Goal: Task Accomplishment & Management: Manage account settings

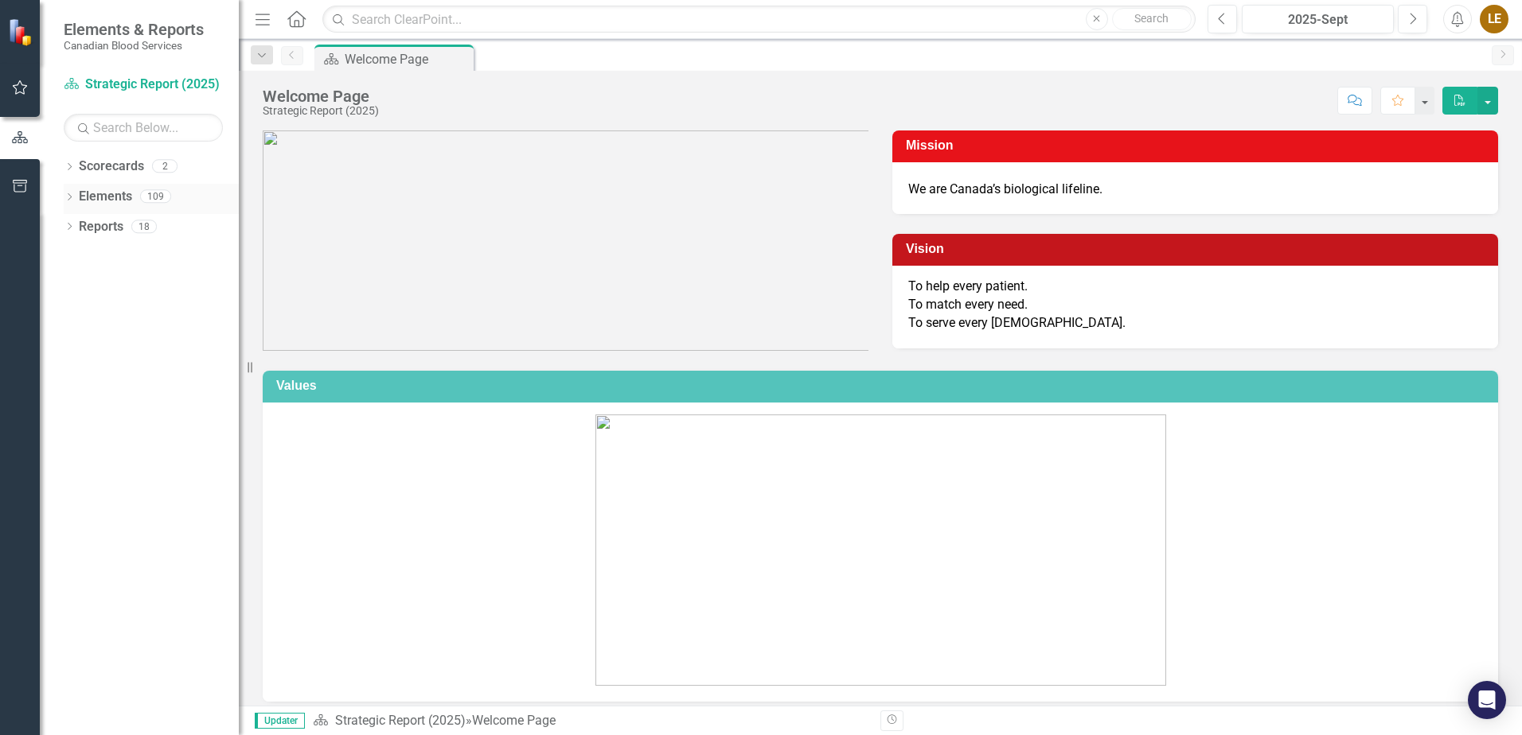
click at [69, 201] on icon "Dropdown" at bounding box center [69, 198] width 11 height 9
click at [76, 318] on icon "Dropdown" at bounding box center [77, 318] width 11 height 9
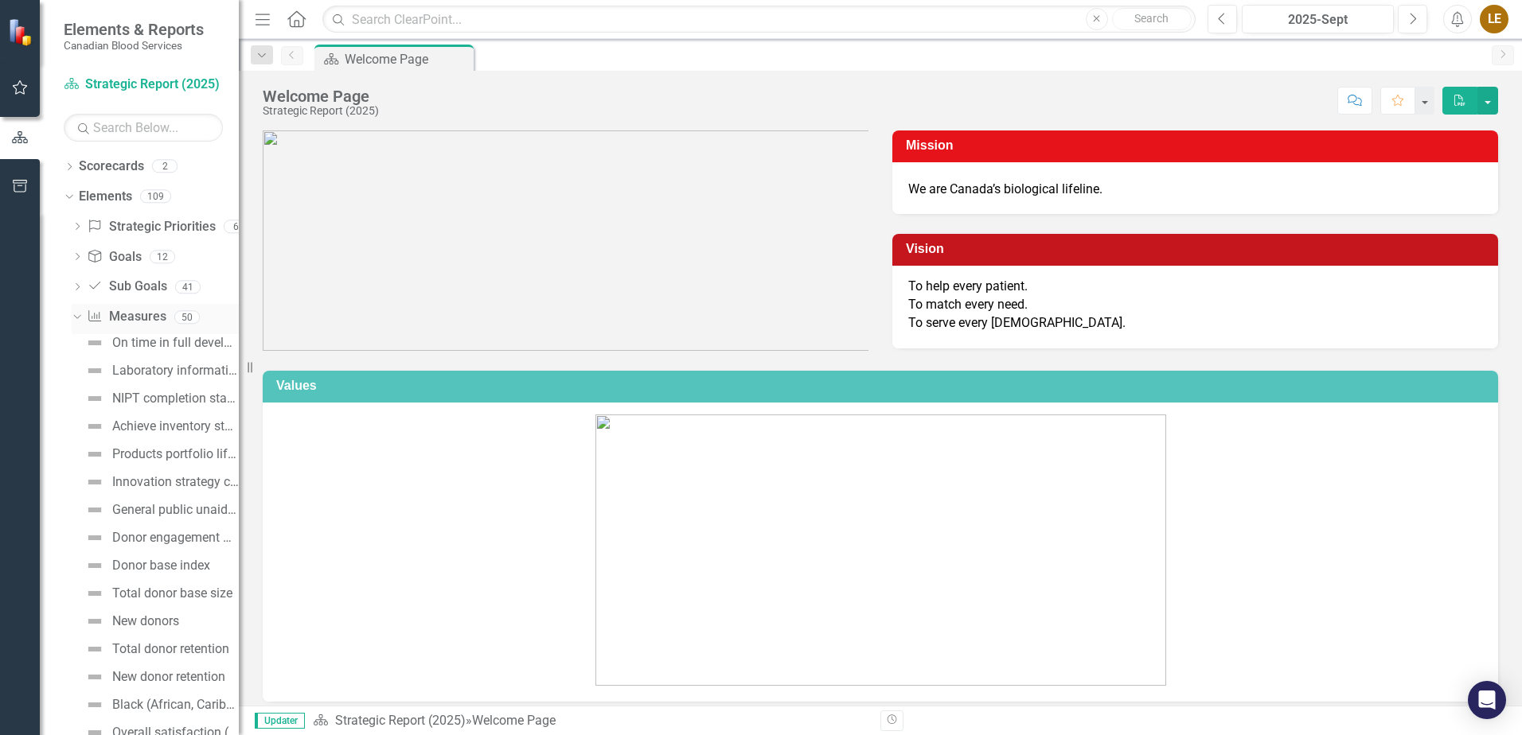
click at [77, 315] on icon "Dropdown" at bounding box center [75, 316] width 9 height 11
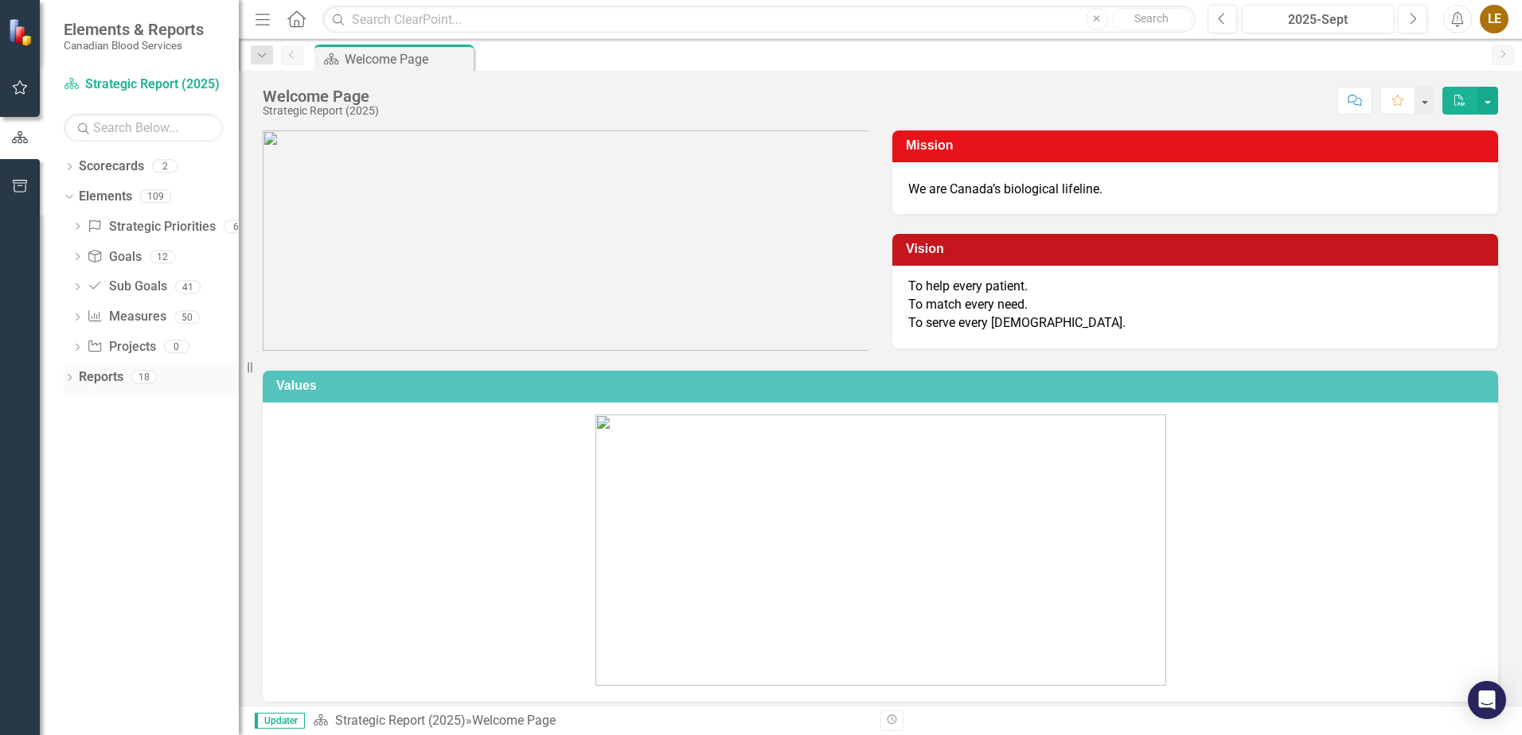
click at [69, 380] on icon at bounding box center [70, 377] width 4 height 7
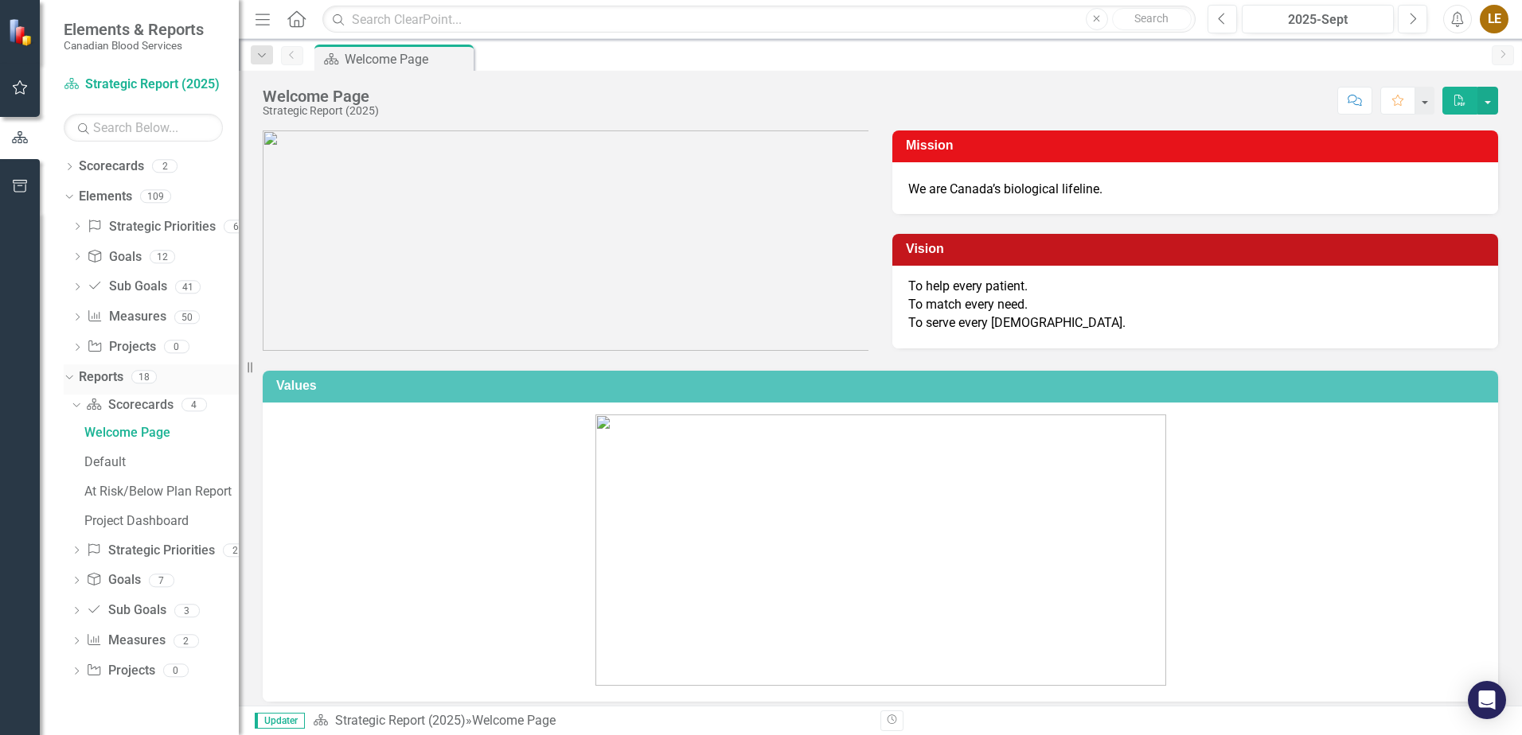
click at [69, 380] on icon "Dropdown" at bounding box center [67, 376] width 9 height 11
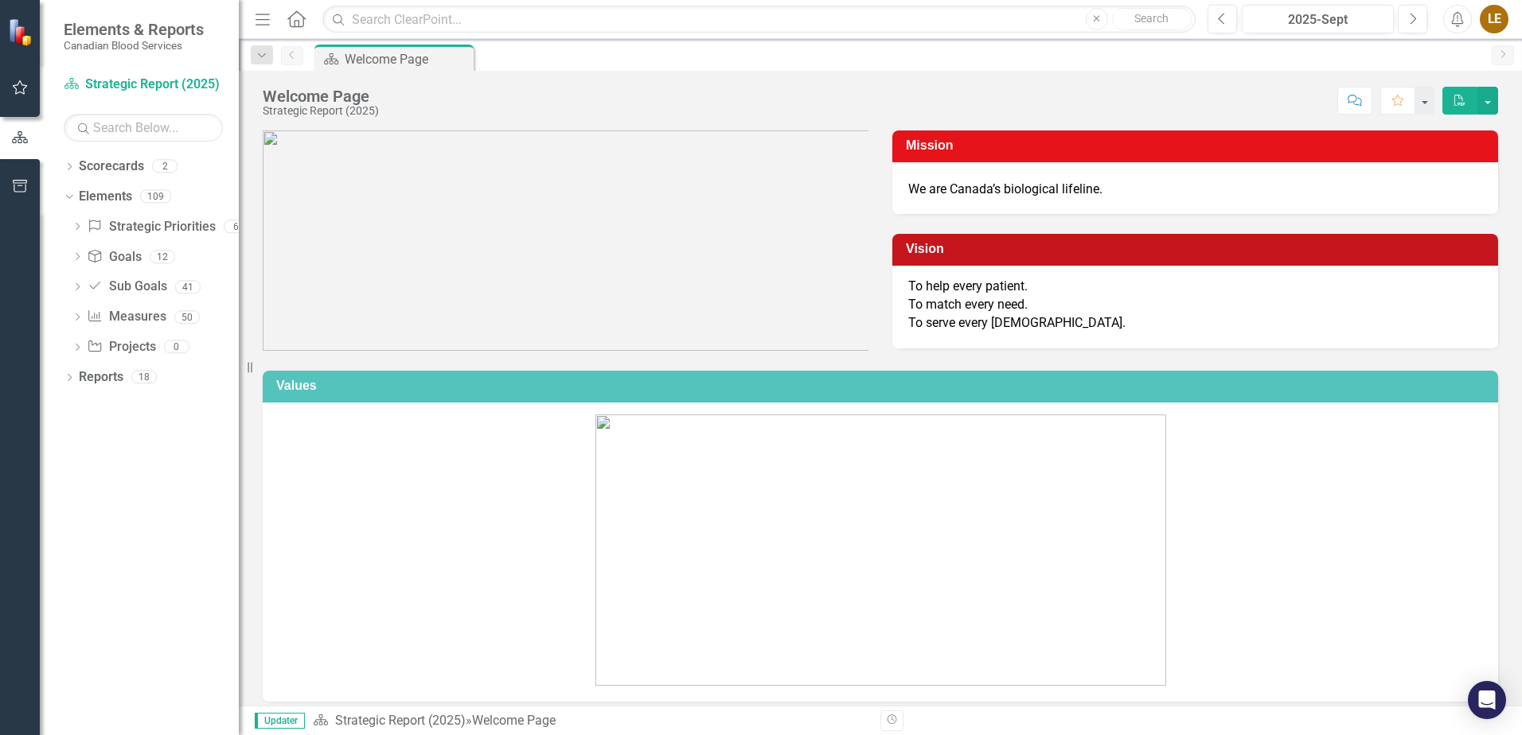
click at [1496, 18] on div "LE" at bounding box center [1494, 19] width 29 height 29
click at [1181, 107] on div "Score: N/A 2025-Sept Completed Comment Favorite PDF" at bounding box center [942, 100] width 1111 height 27
click at [14, 84] on icon "button" at bounding box center [20, 87] width 17 height 13
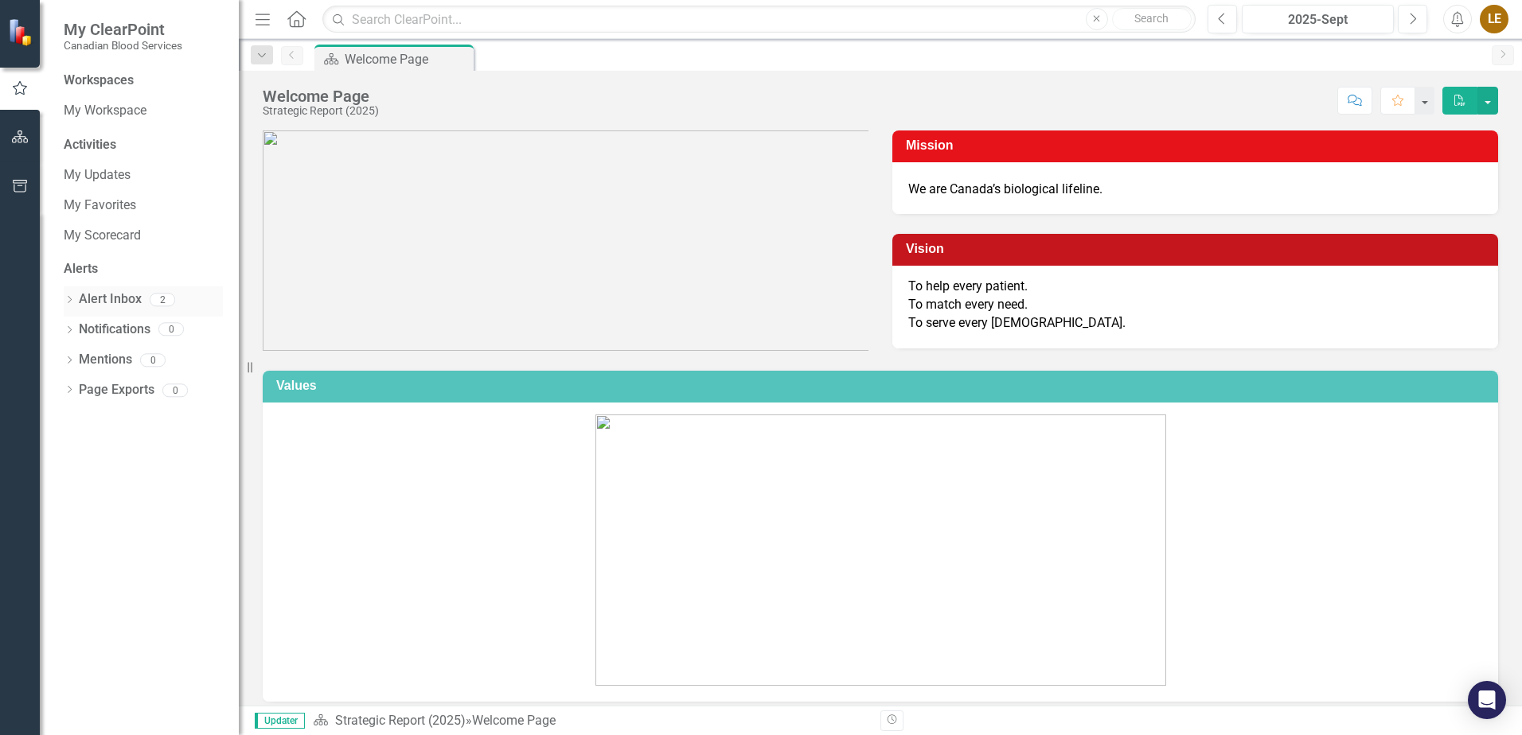
click at [74, 295] on div "Dropdown" at bounding box center [69, 302] width 11 height 14
click at [154, 355] on div "Notification ClearPoint Strategy Invalid Login" at bounding box center [147, 356] width 151 height 29
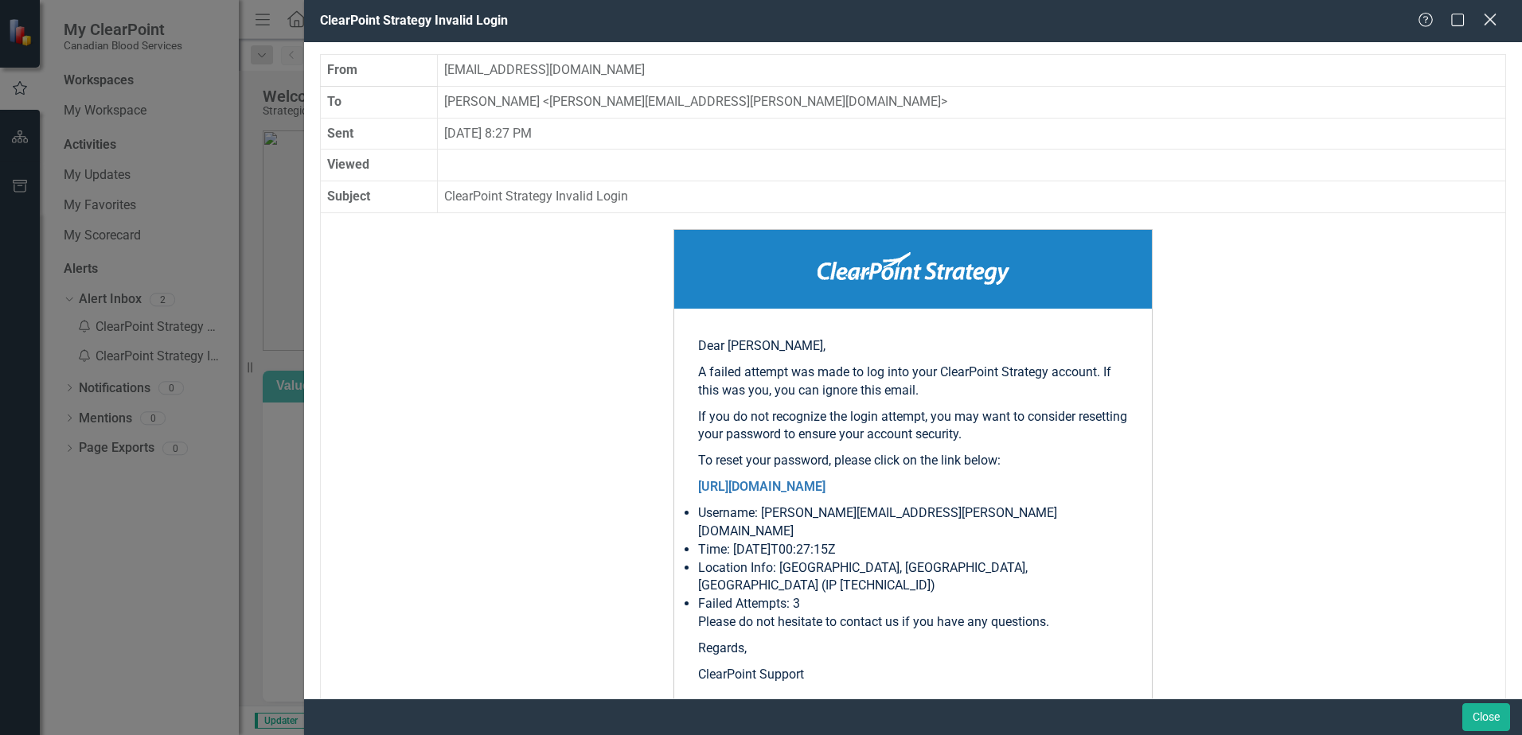
click at [1489, 26] on icon "Close" at bounding box center [1490, 19] width 20 height 15
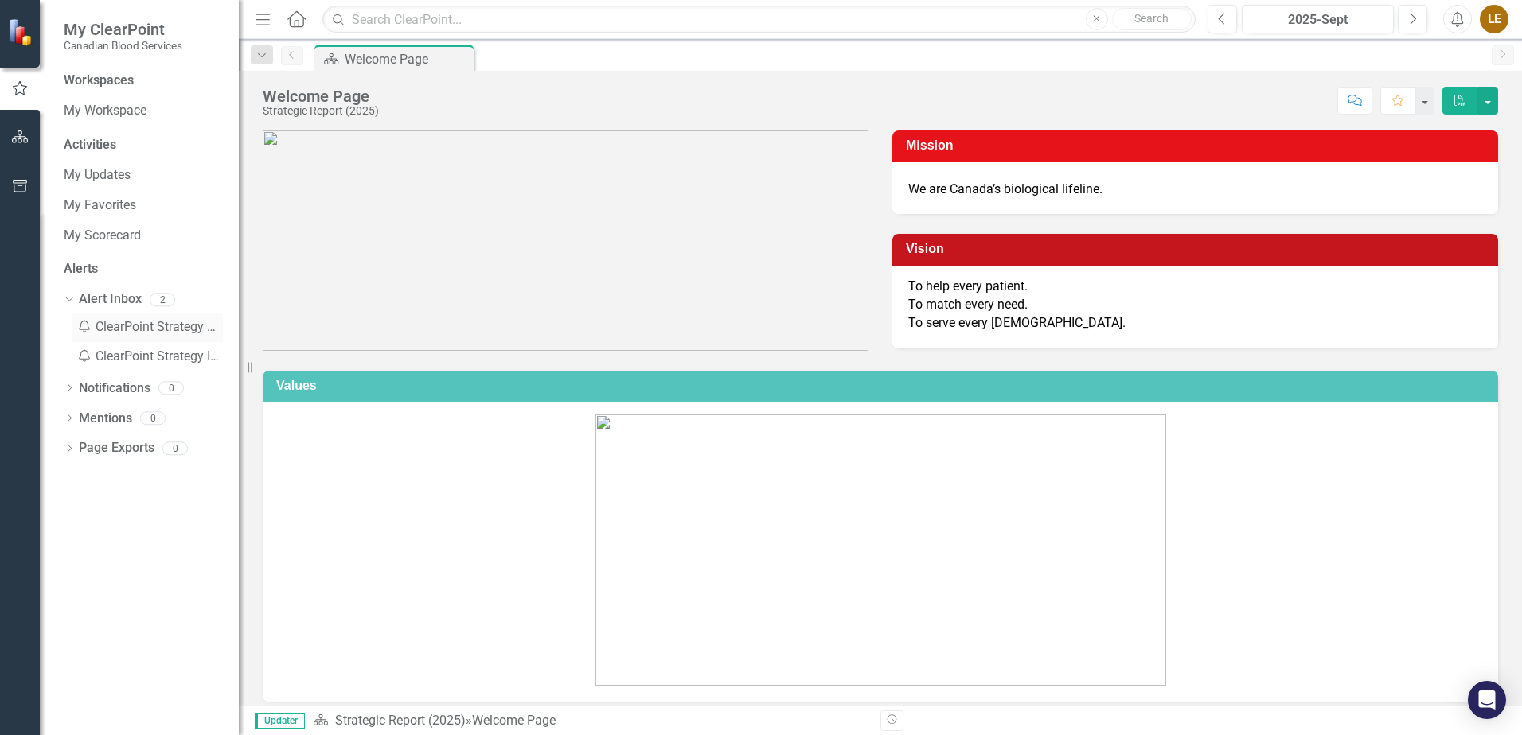
click at [136, 327] on div "Notification ClearPoint Strategy Password Reset" at bounding box center [147, 327] width 151 height 29
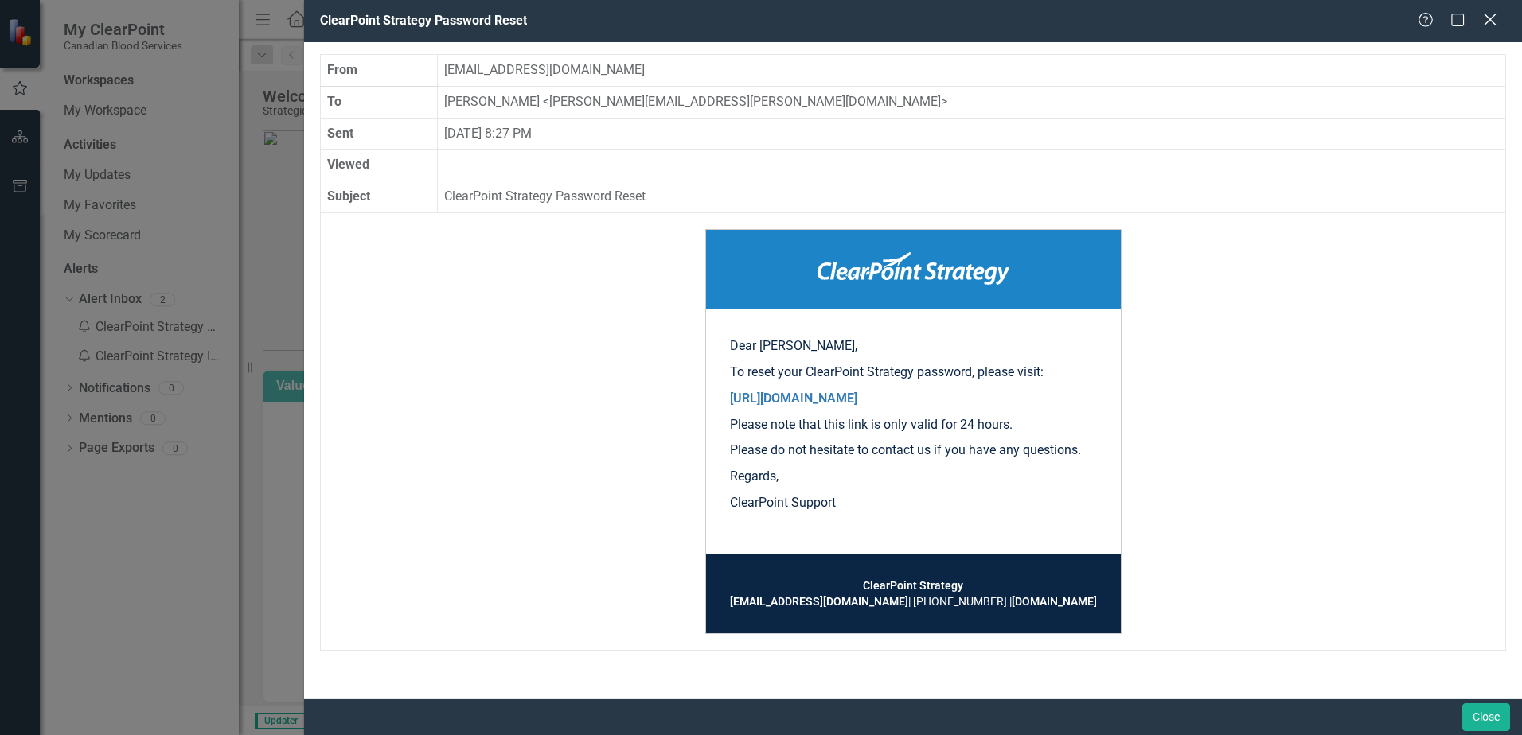
click at [1491, 25] on icon "Close" at bounding box center [1490, 19] width 20 height 15
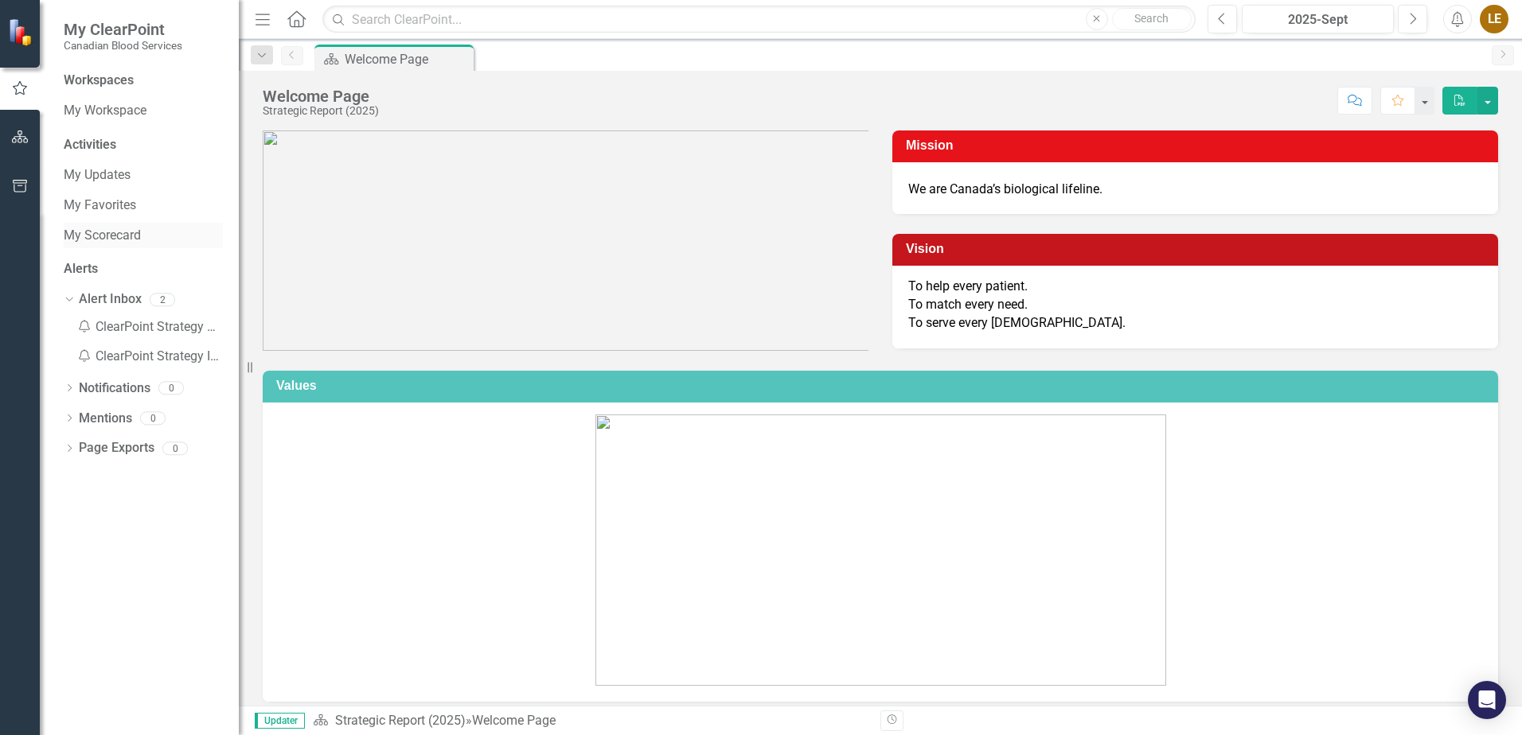
click at [123, 238] on link "My Scorecard" at bounding box center [143, 236] width 159 height 18
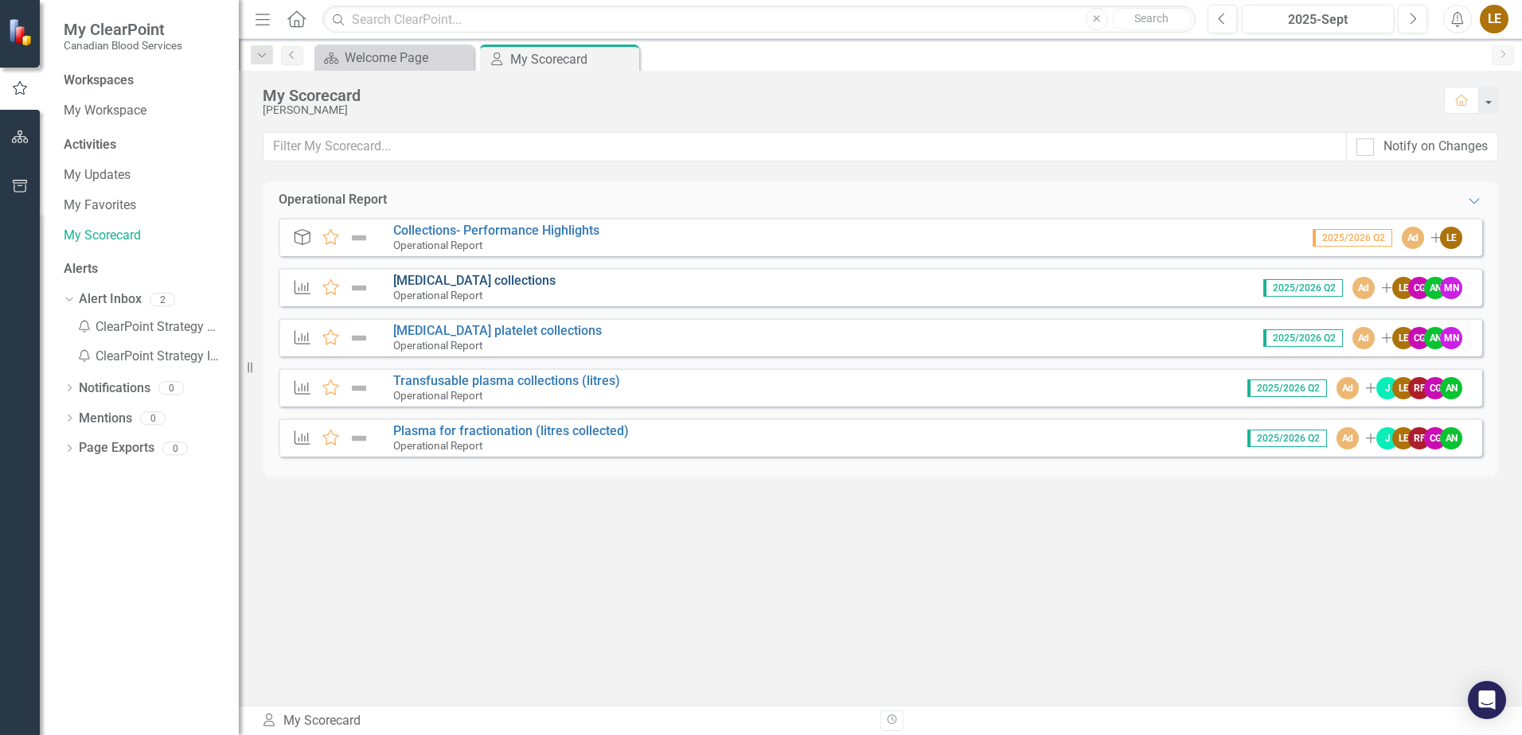
click at [505, 282] on link "[MEDICAL_DATA] collections" at bounding box center [474, 280] width 162 height 15
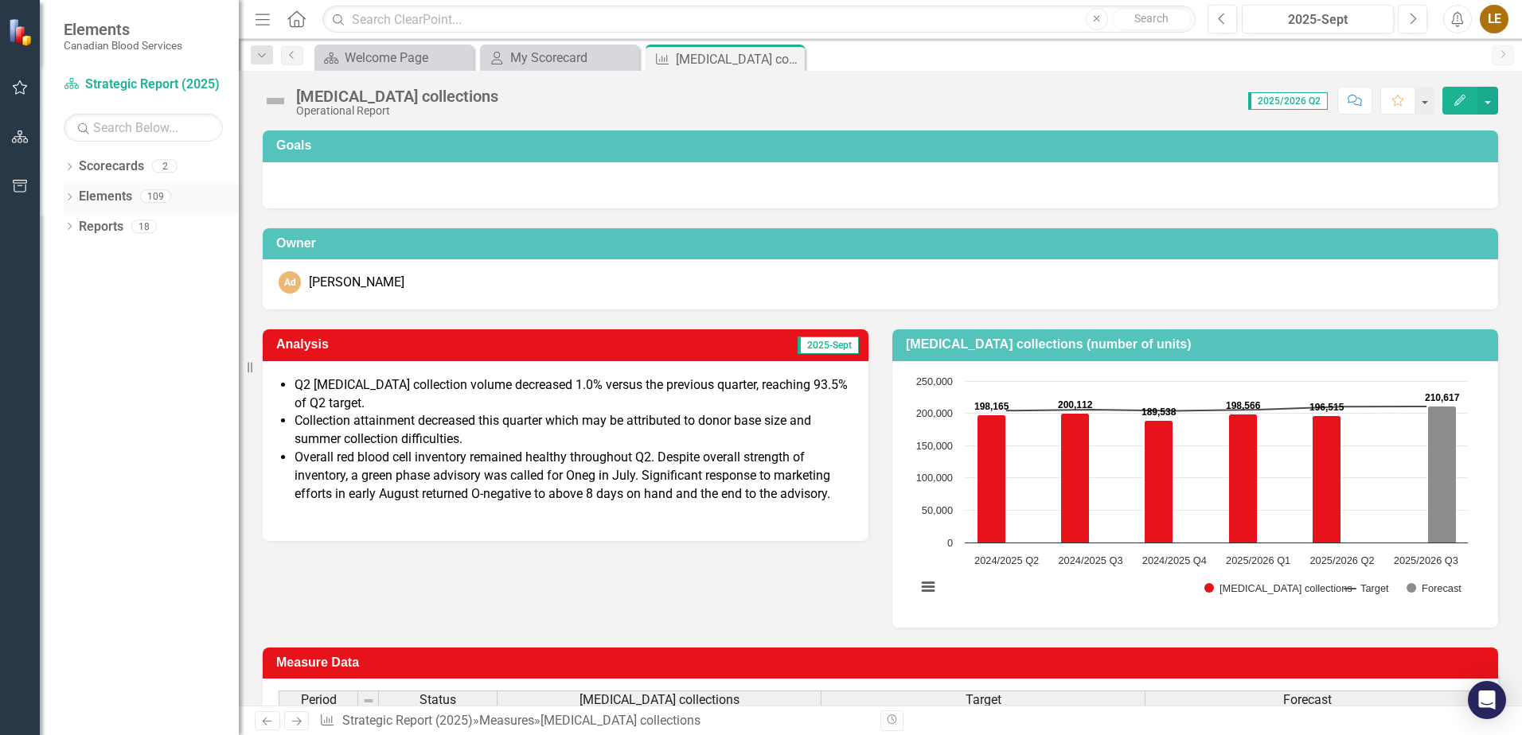
click at [73, 198] on icon "Dropdown" at bounding box center [69, 198] width 11 height 9
click at [76, 315] on icon "Dropdown" at bounding box center [77, 318] width 11 height 9
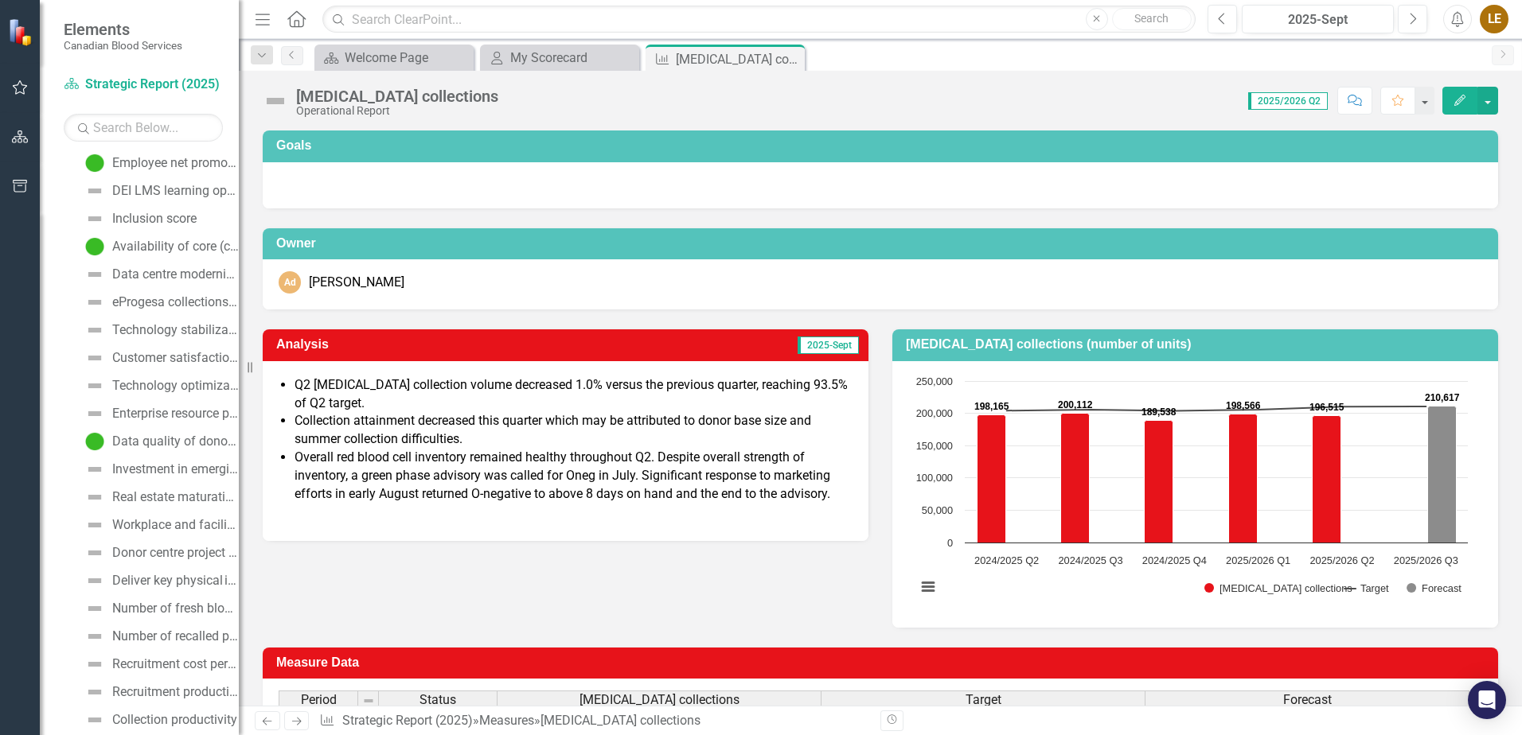
scroll to position [795, 0]
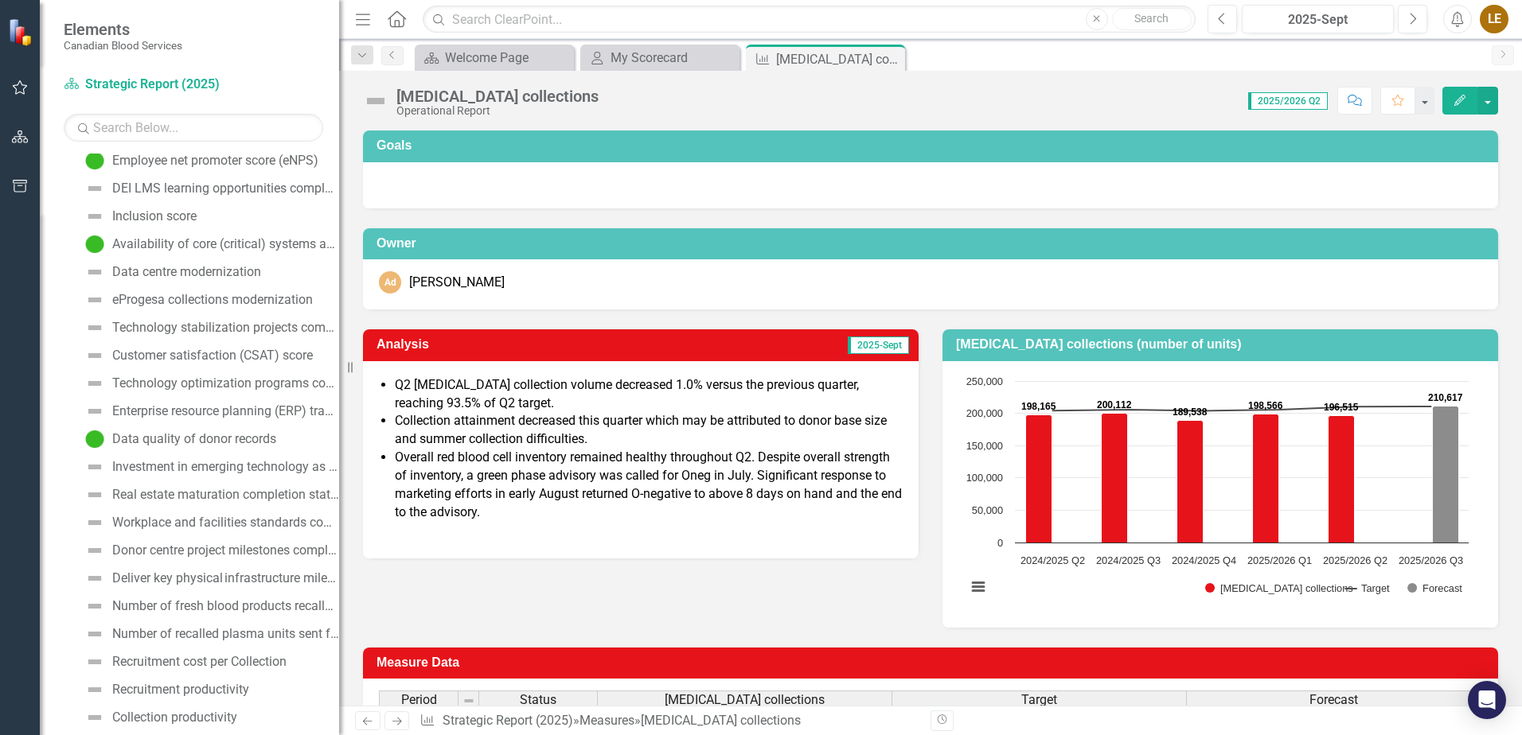
drag, startPoint x: 241, startPoint y: 450, endPoint x: 345, endPoint y: 450, distance: 103.5
click at [345, 450] on div "Resize" at bounding box center [345, 367] width 13 height 735
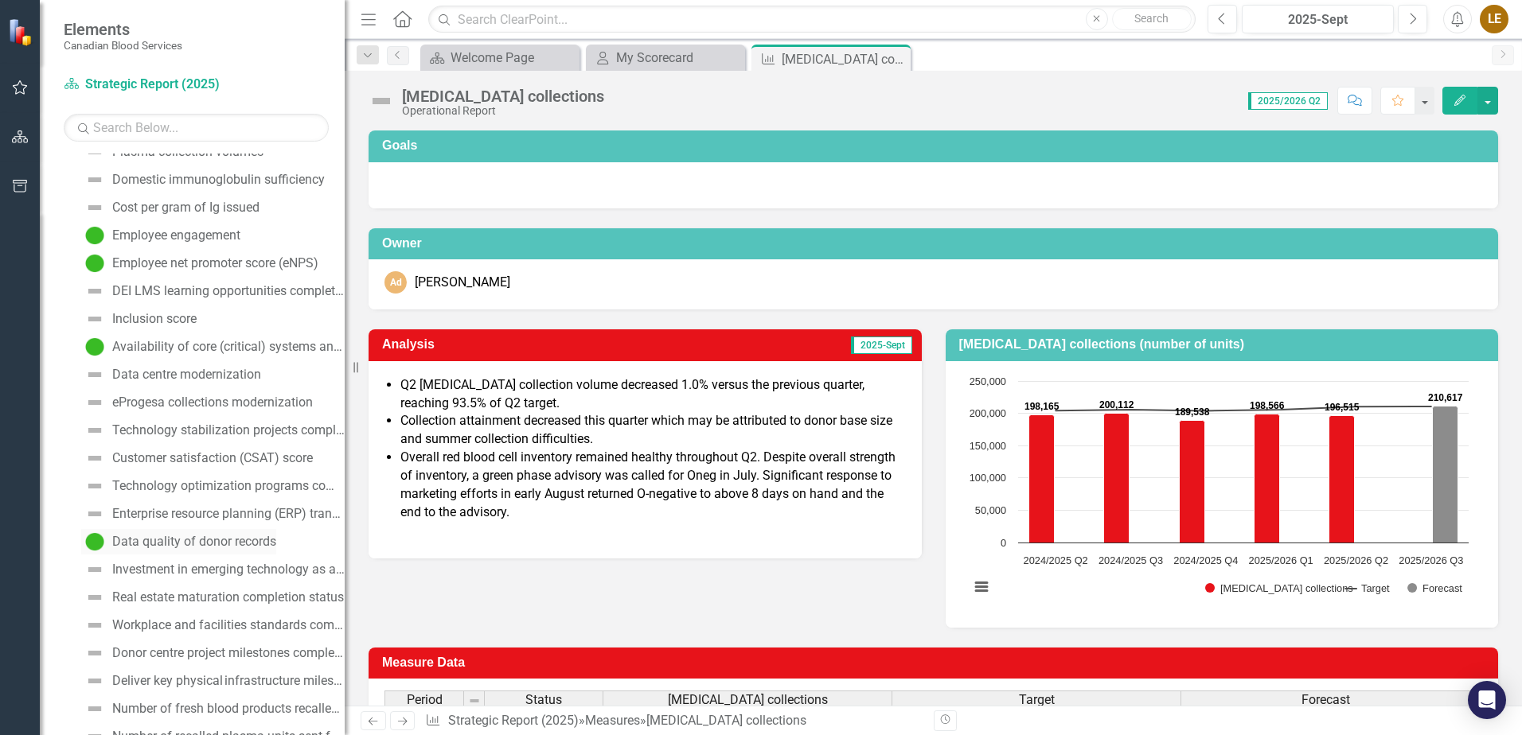
scroll to position [397, 0]
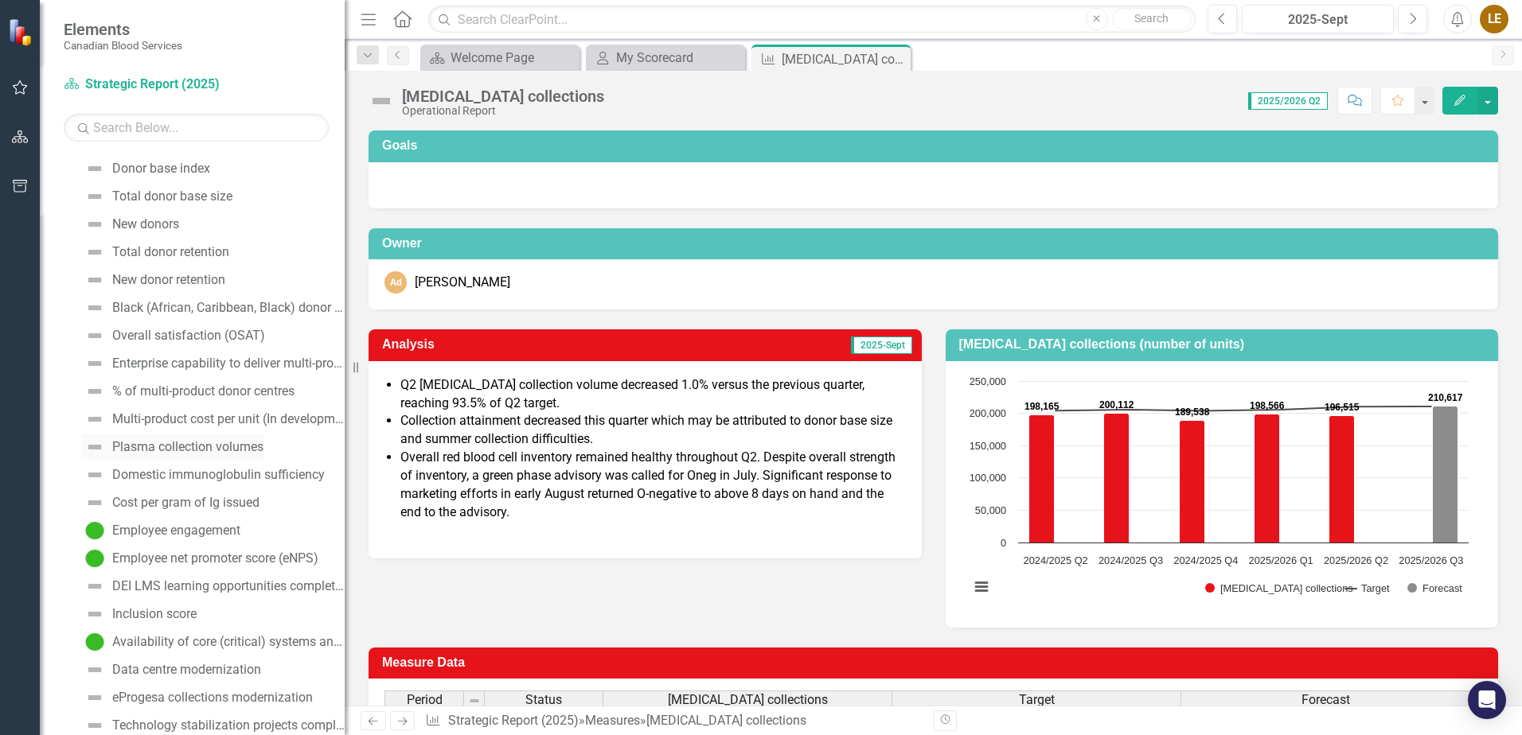
click at [209, 450] on div "Plasma collection volumes" at bounding box center [187, 447] width 151 height 14
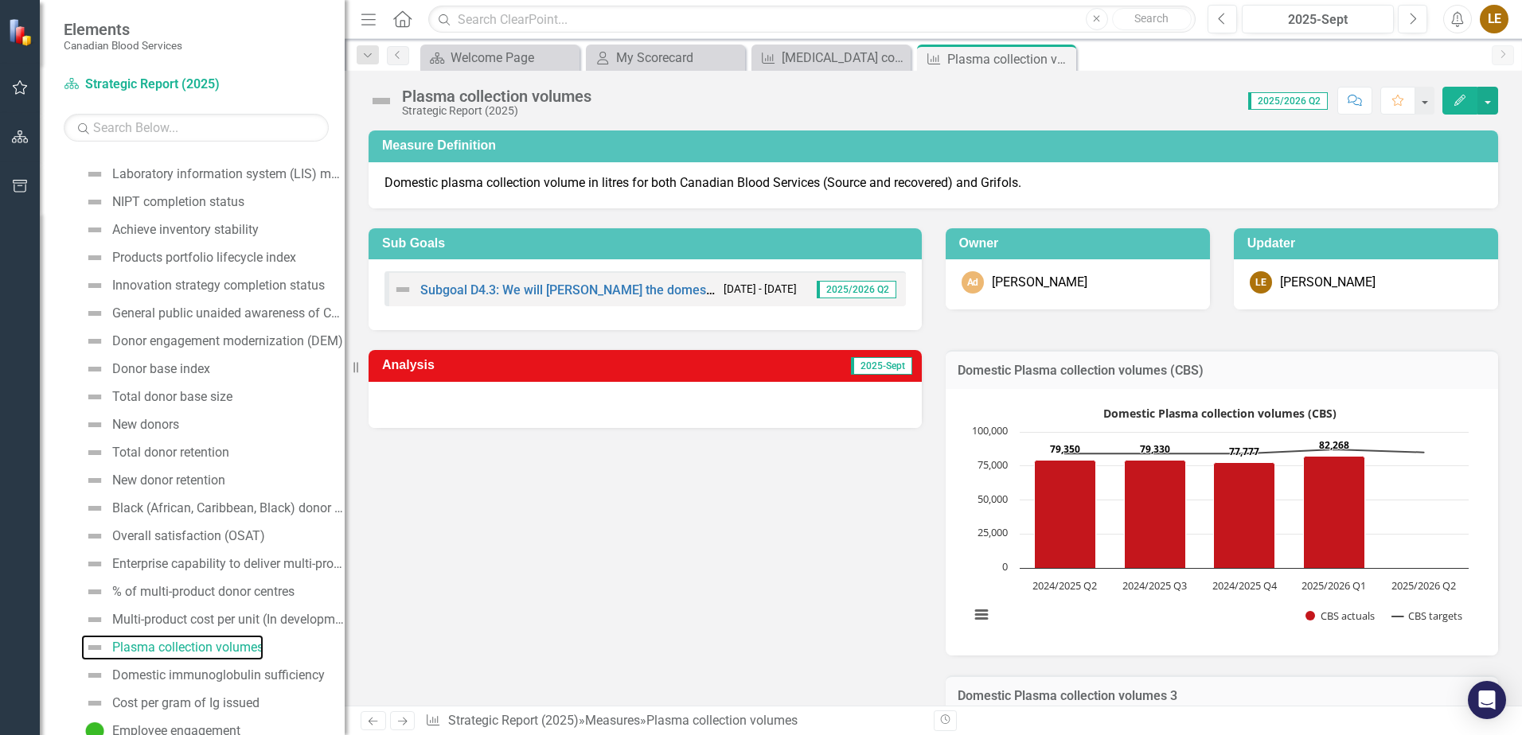
scroll to position [96, 0]
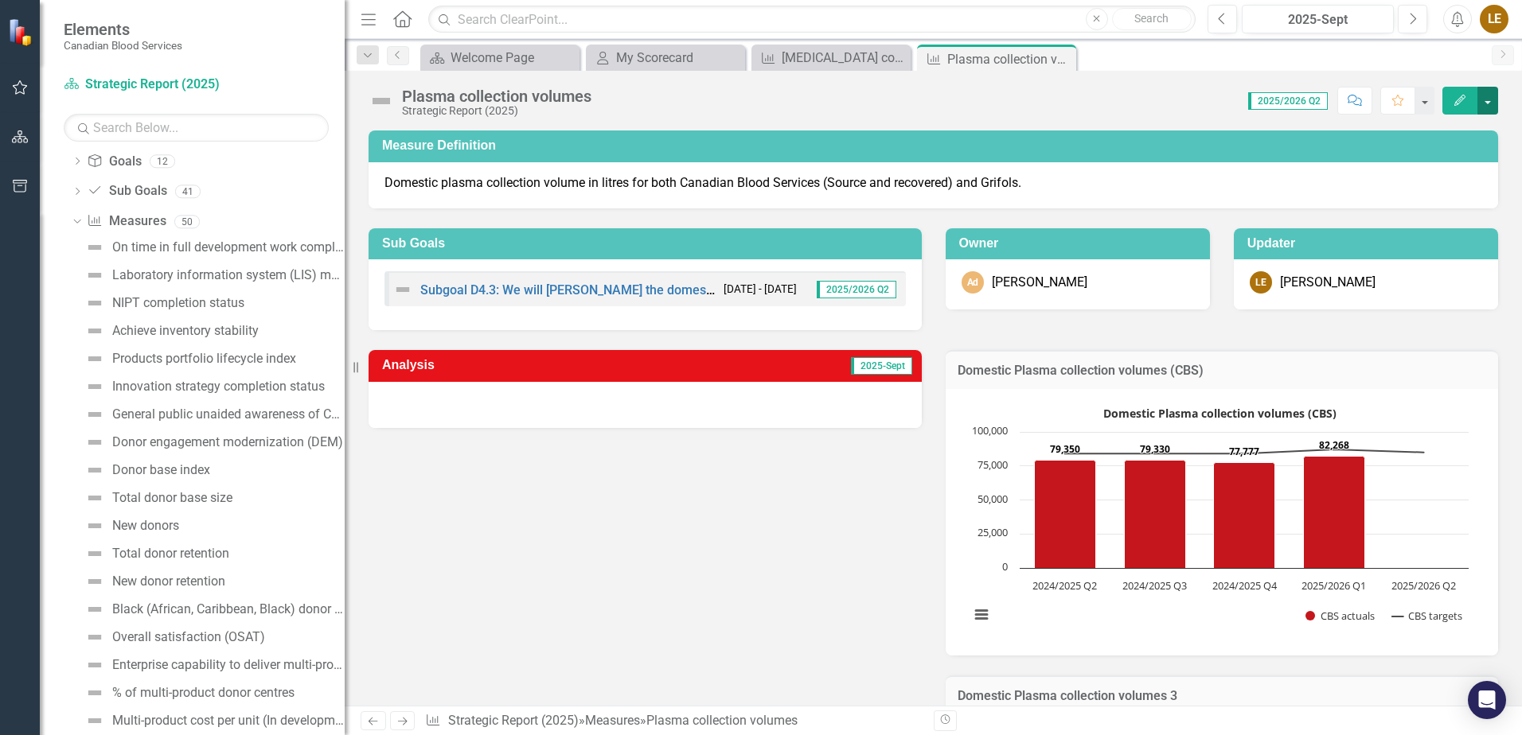
click at [1488, 100] on button "button" at bounding box center [1487, 101] width 21 height 28
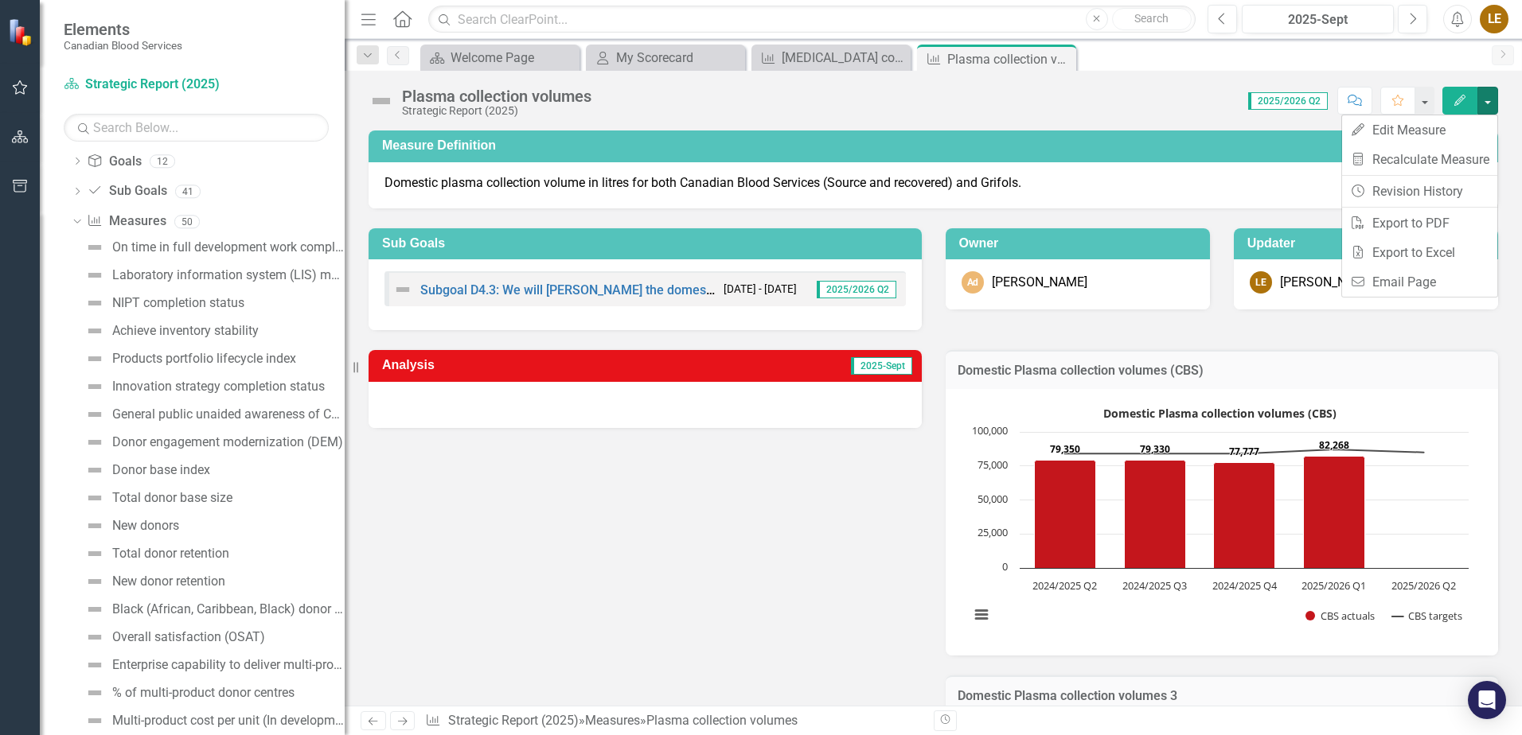
click at [1456, 100] on icon "Edit" at bounding box center [1460, 100] width 14 height 11
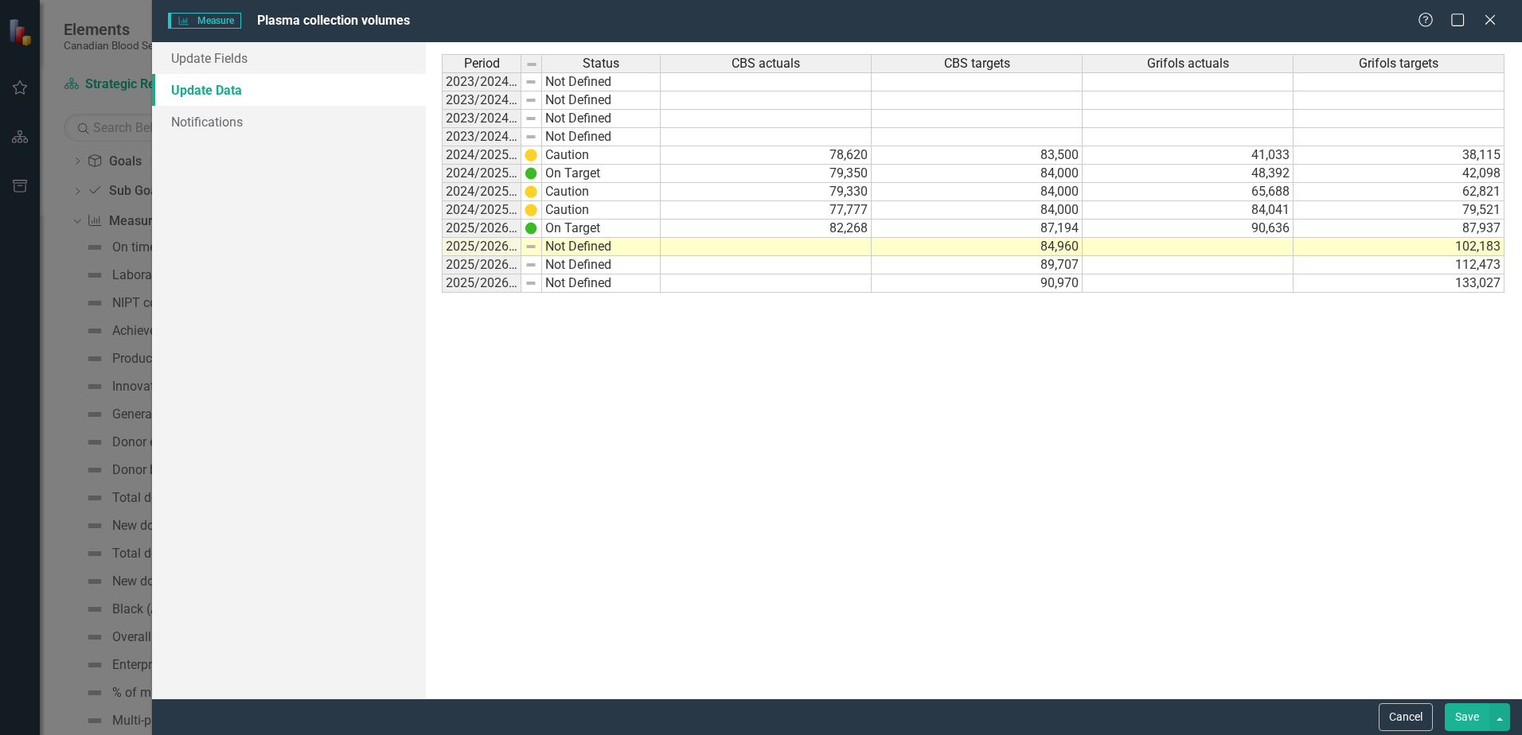
scroll to position [0, 0]
click at [858, 248] on td at bounding box center [766, 247] width 211 height 18
type textarea "80558"
click at [1186, 310] on div "Period Status CBS actuals CBS targets Grifols actuals Grifols targets 2023/2024…" at bounding box center [973, 370] width 1063 height 633
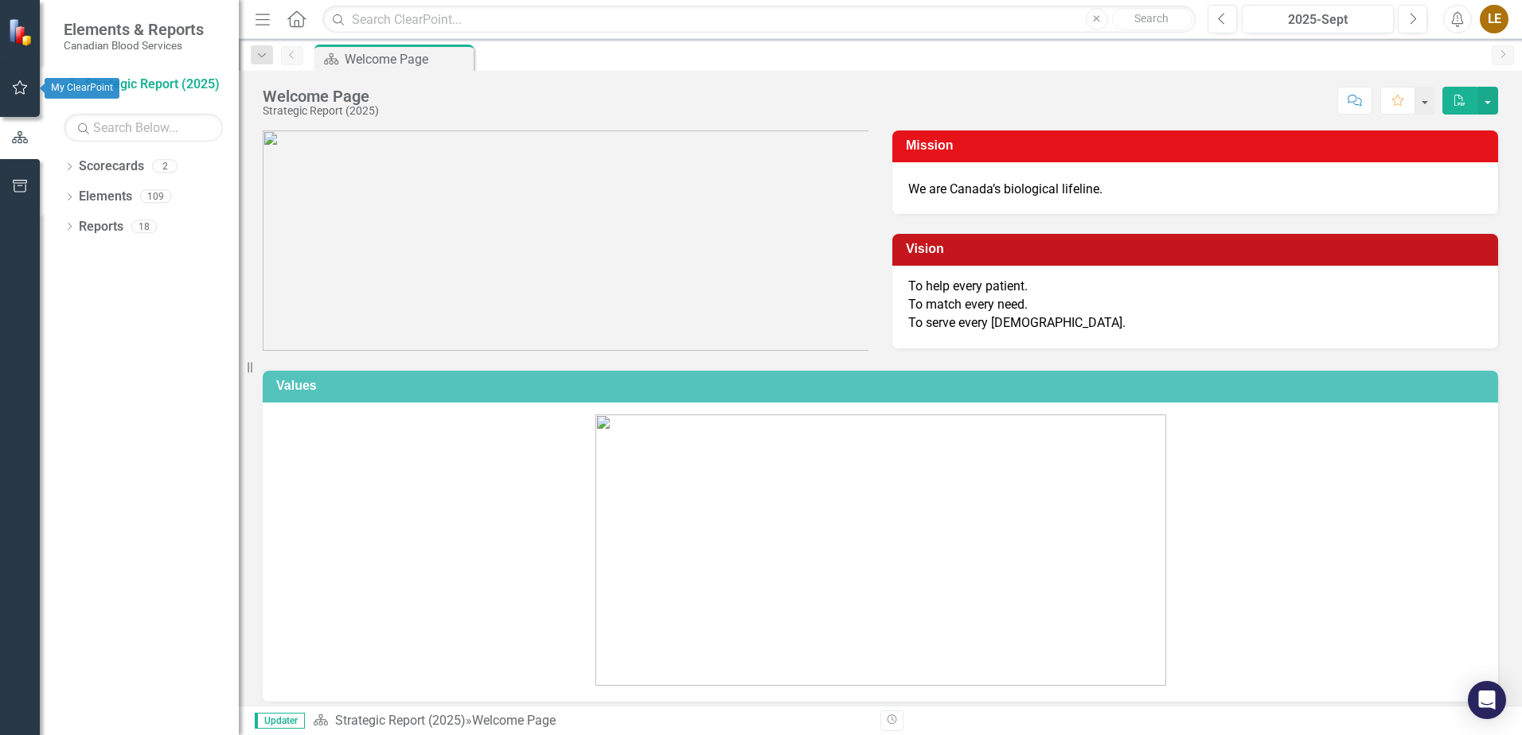
click at [24, 89] on icon "button" at bounding box center [20, 87] width 15 height 14
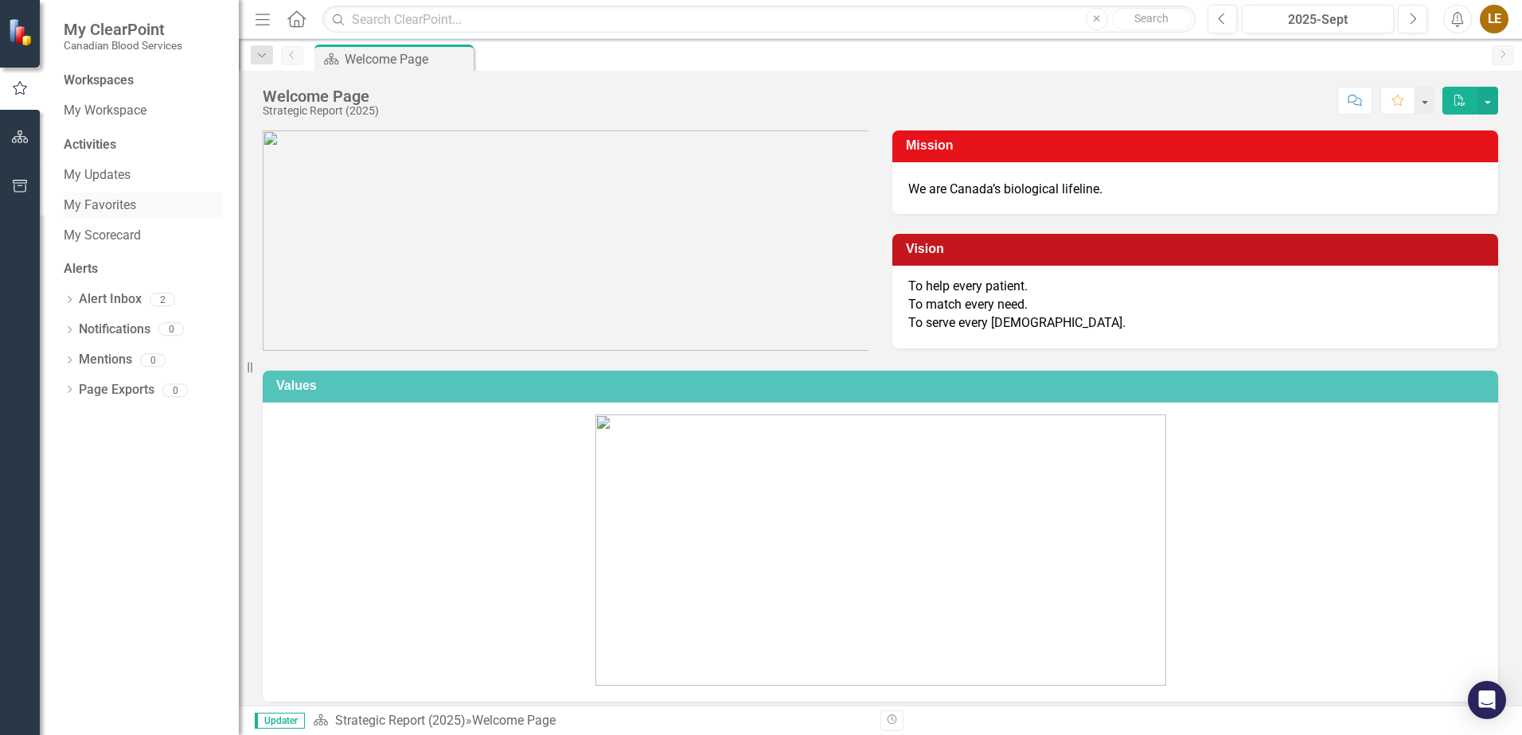
click at [71, 205] on link "My Favorites" at bounding box center [143, 206] width 159 height 18
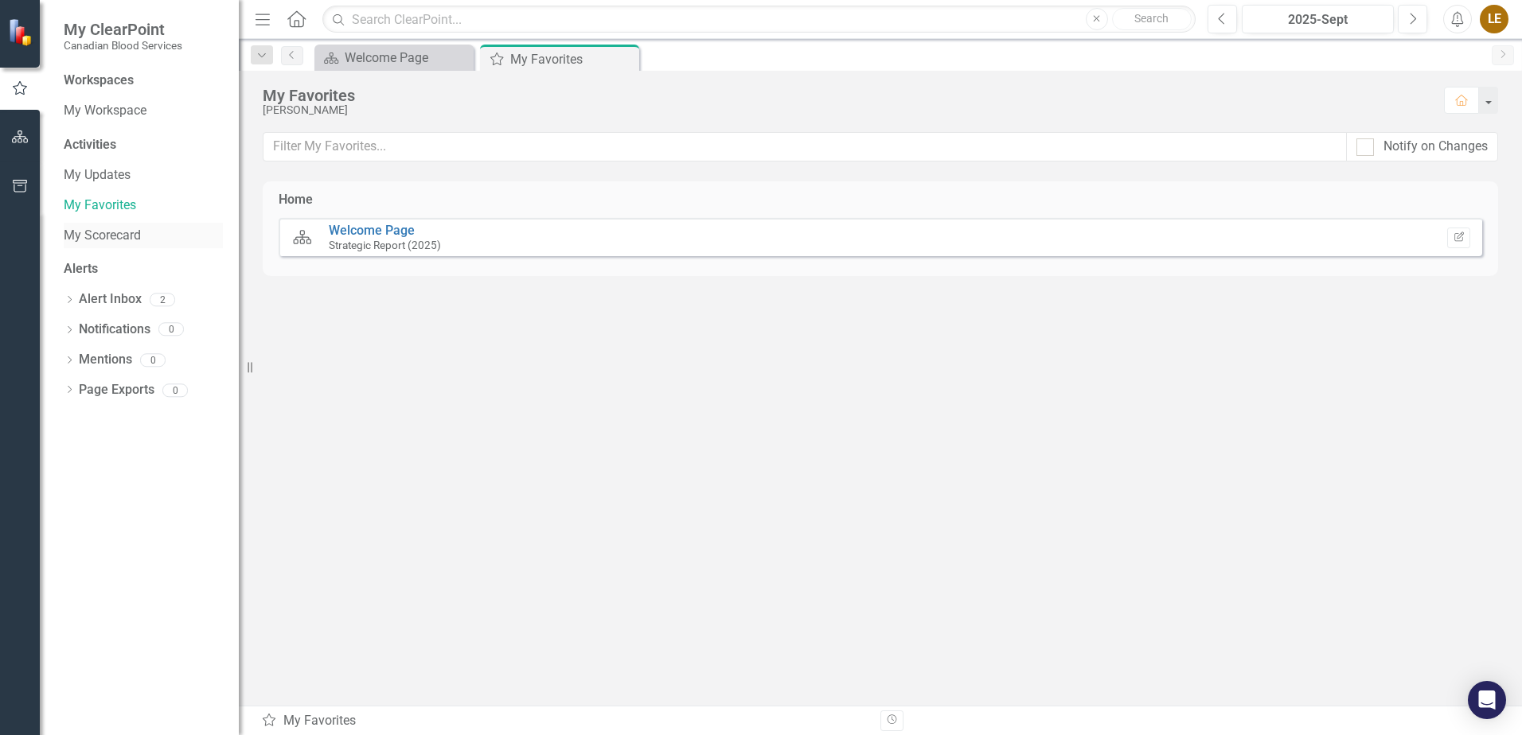
click at [110, 236] on link "My Scorecard" at bounding box center [143, 236] width 159 height 18
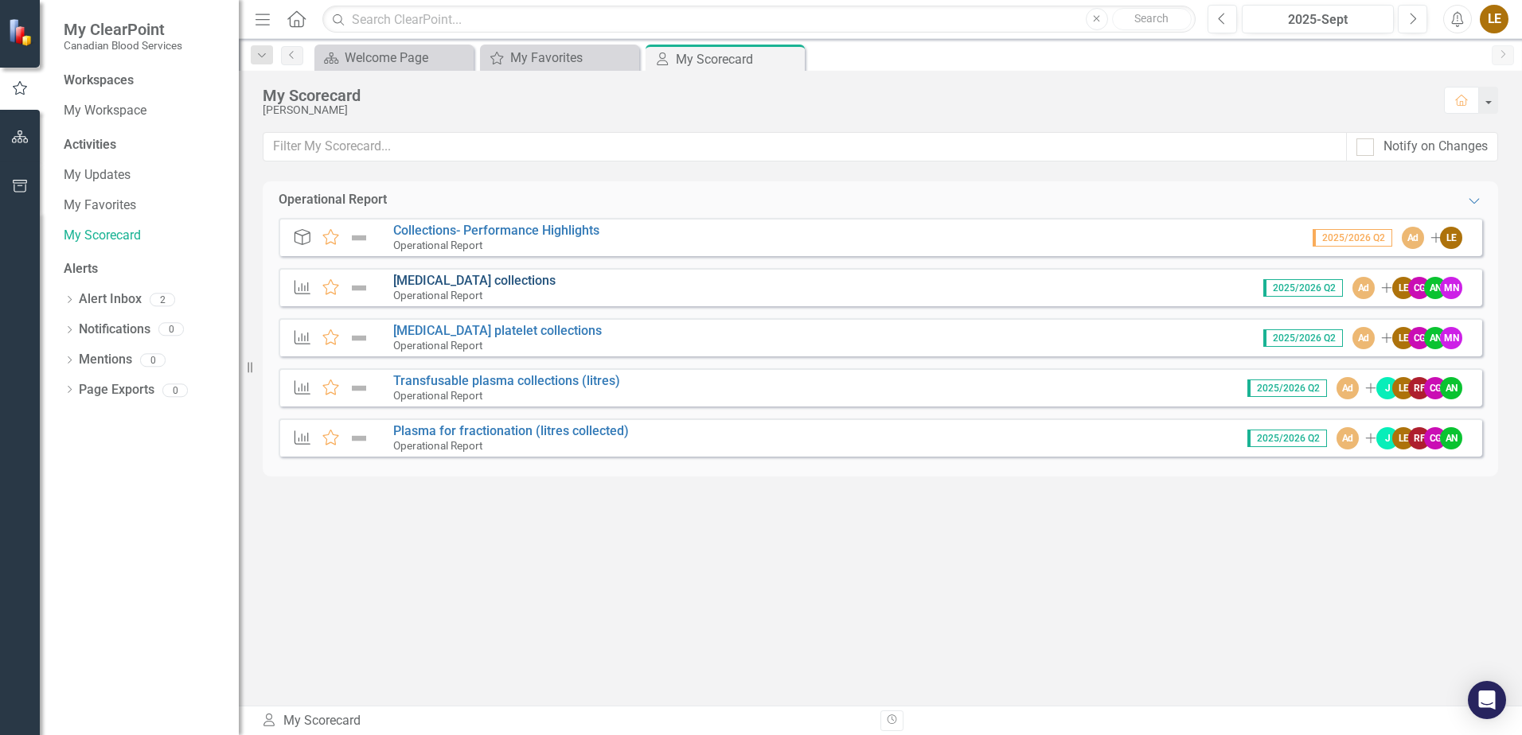
click at [495, 277] on link "[MEDICAL_DATA] collections" at bounding box center [474, 280] width 162 height 15
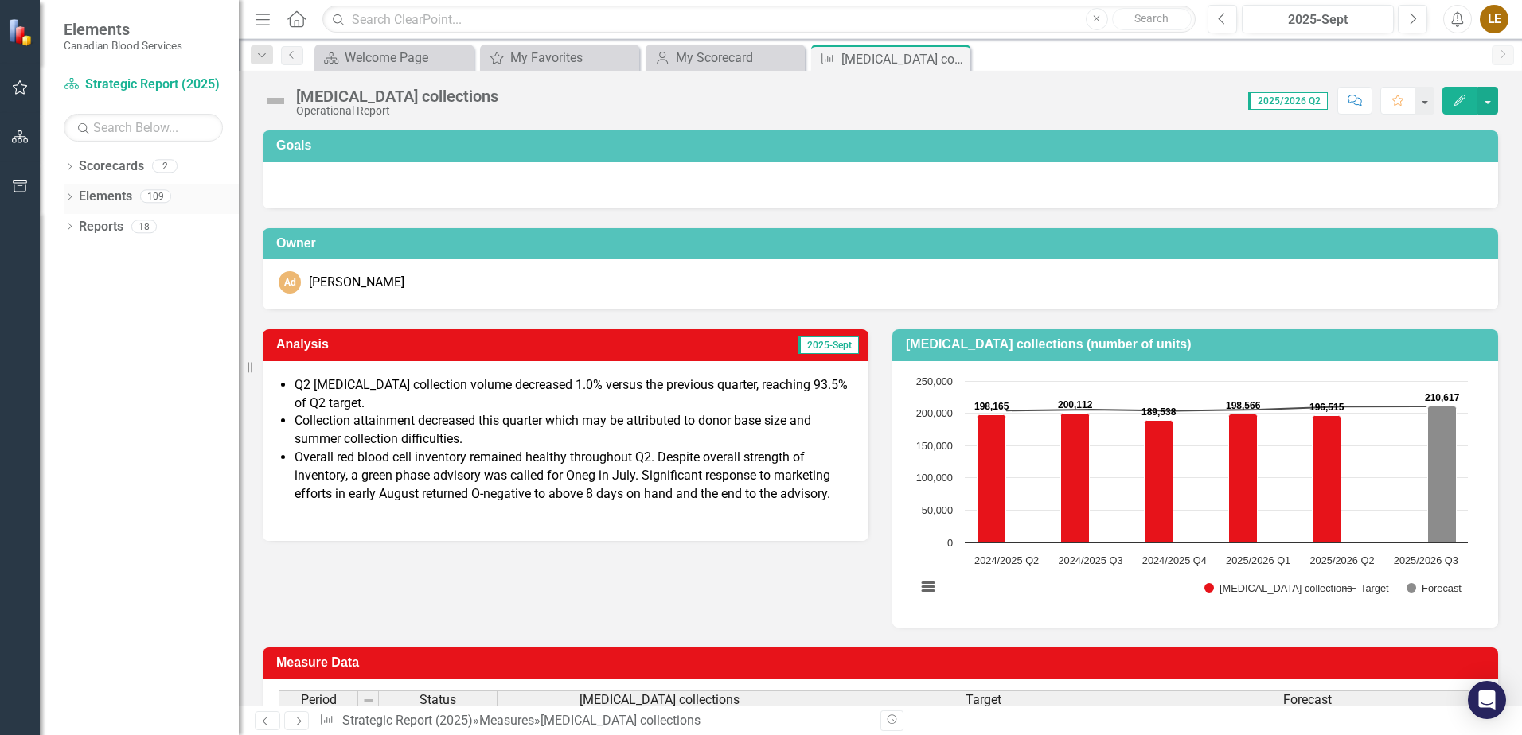
click at [72, 196] on icon "Dropdown" at bounding box center [69, 198] width 11 height 9
click at [77, 321] on icon "Dropdown" at bounding box center [77, 318] width 11 height 9
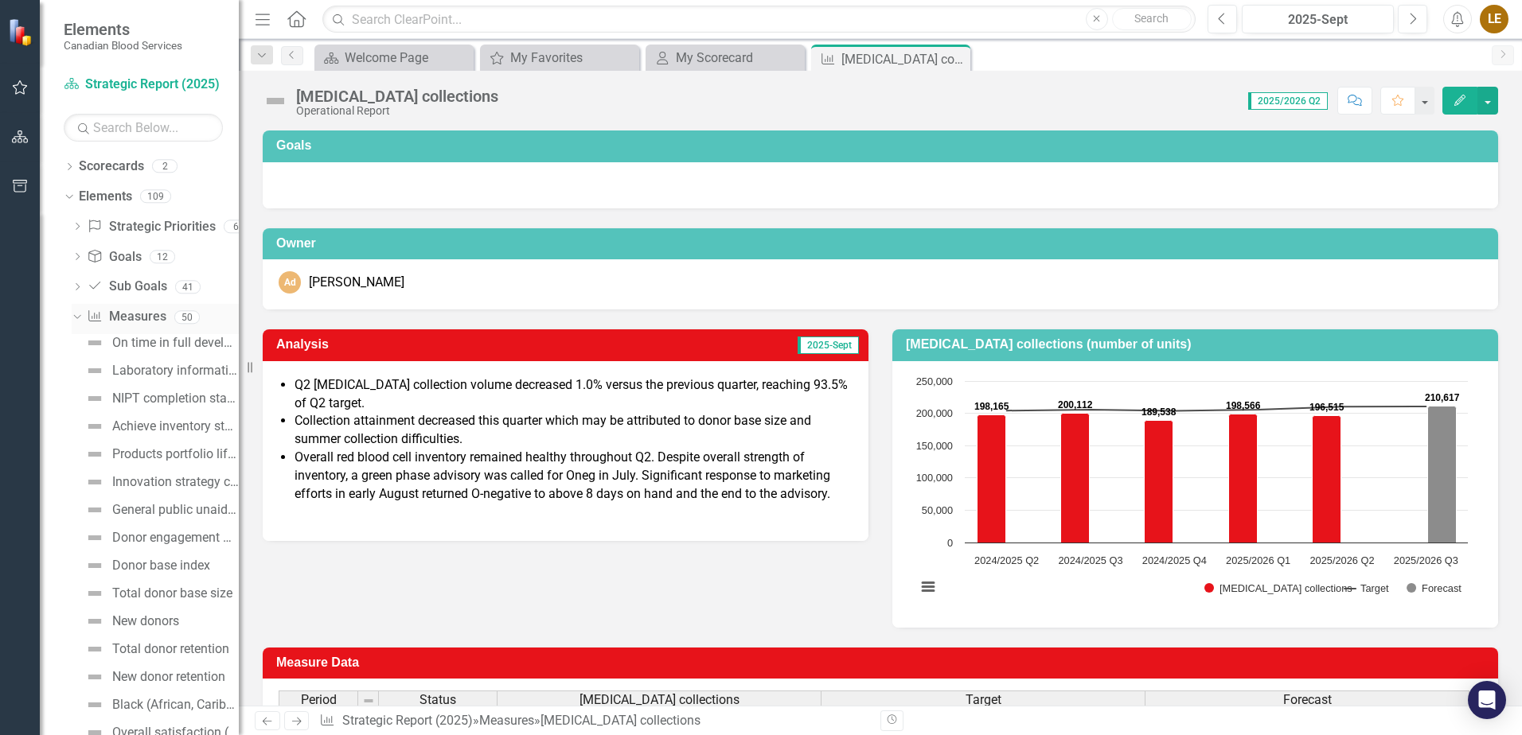
click at [75, 317] on icon at bounding box center [76, 317] width 7 height 4
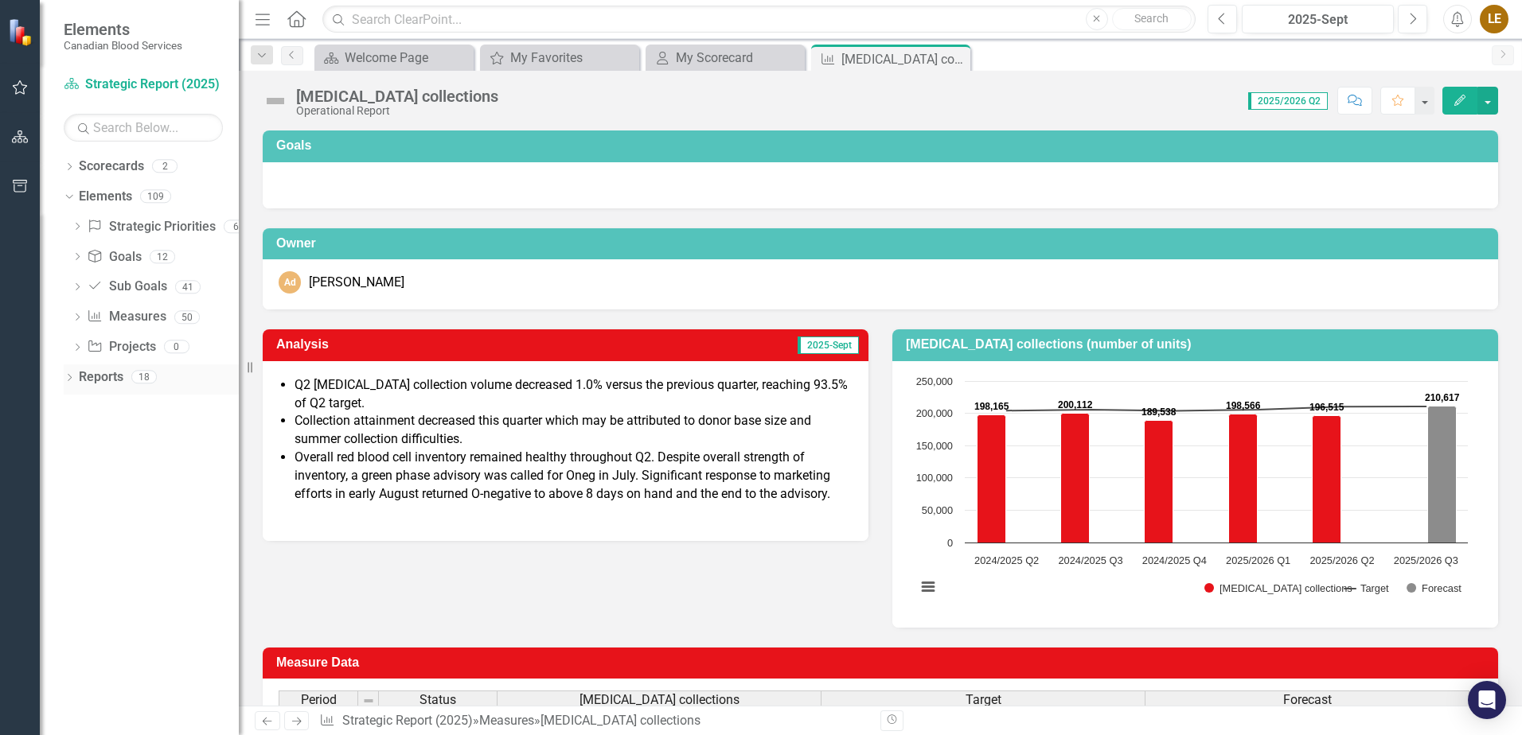
click at [72, 379] on icon "Dropdown" at bounding box center [69, 379] width 11 height 9
click at [78, 523] on icon "Dropdown" at bounding box center [76, 527] width 11 height 9
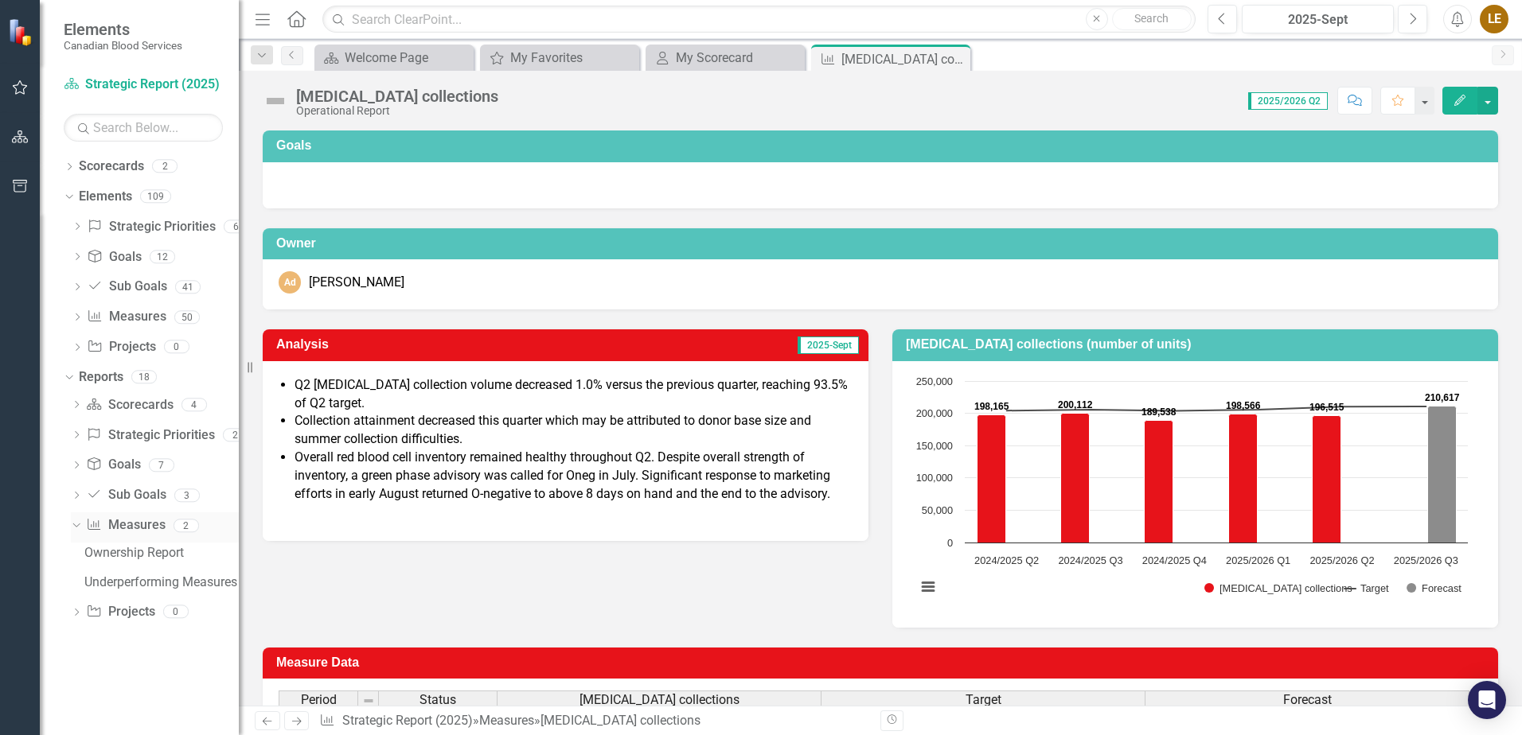
click at [78, 523] on icon "Dropdown" at bounding box center [74, 525] width 9 height 11
click at [74, 314] on icon "Dropdown" at bounding box center [77, 318] width 11 height 9
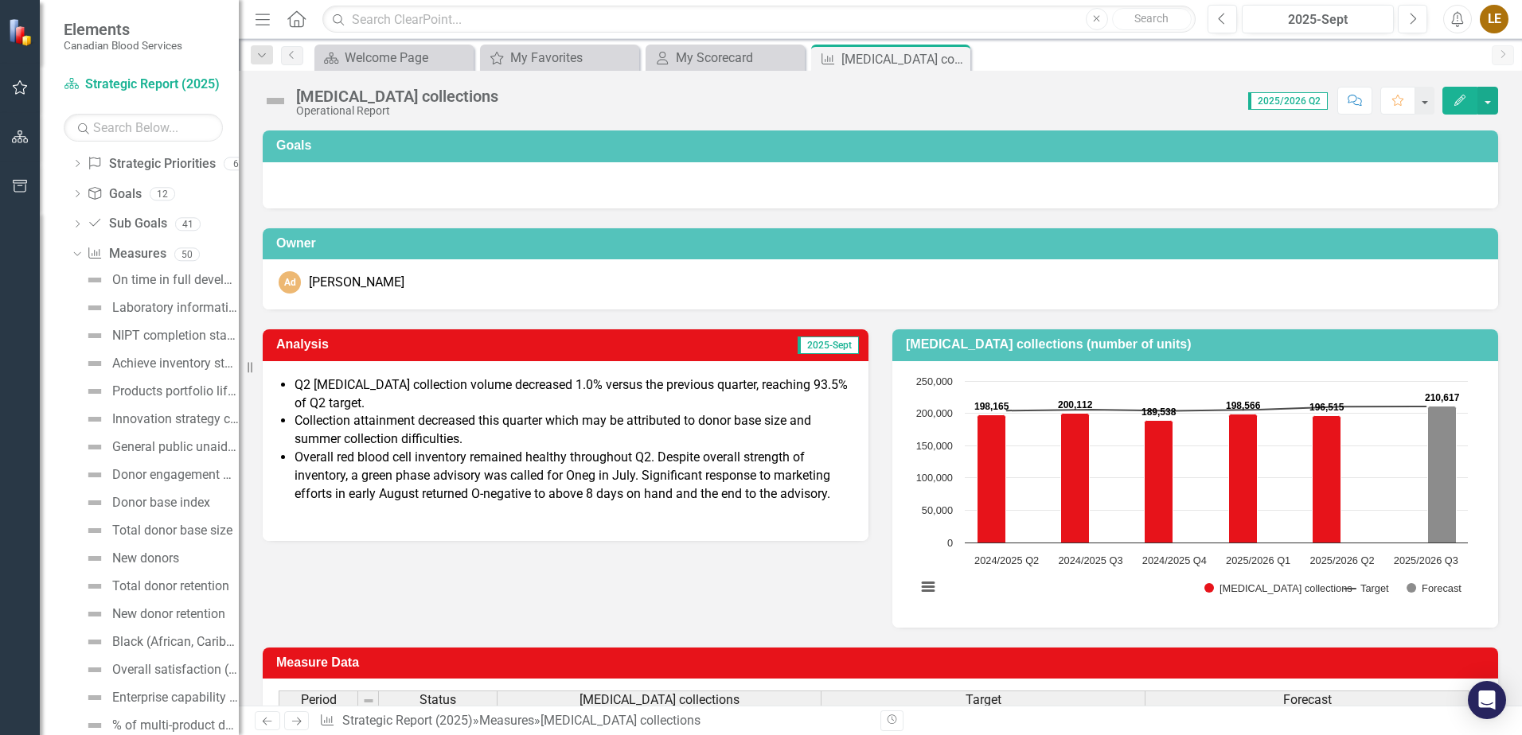
scroll to position [28, 0]
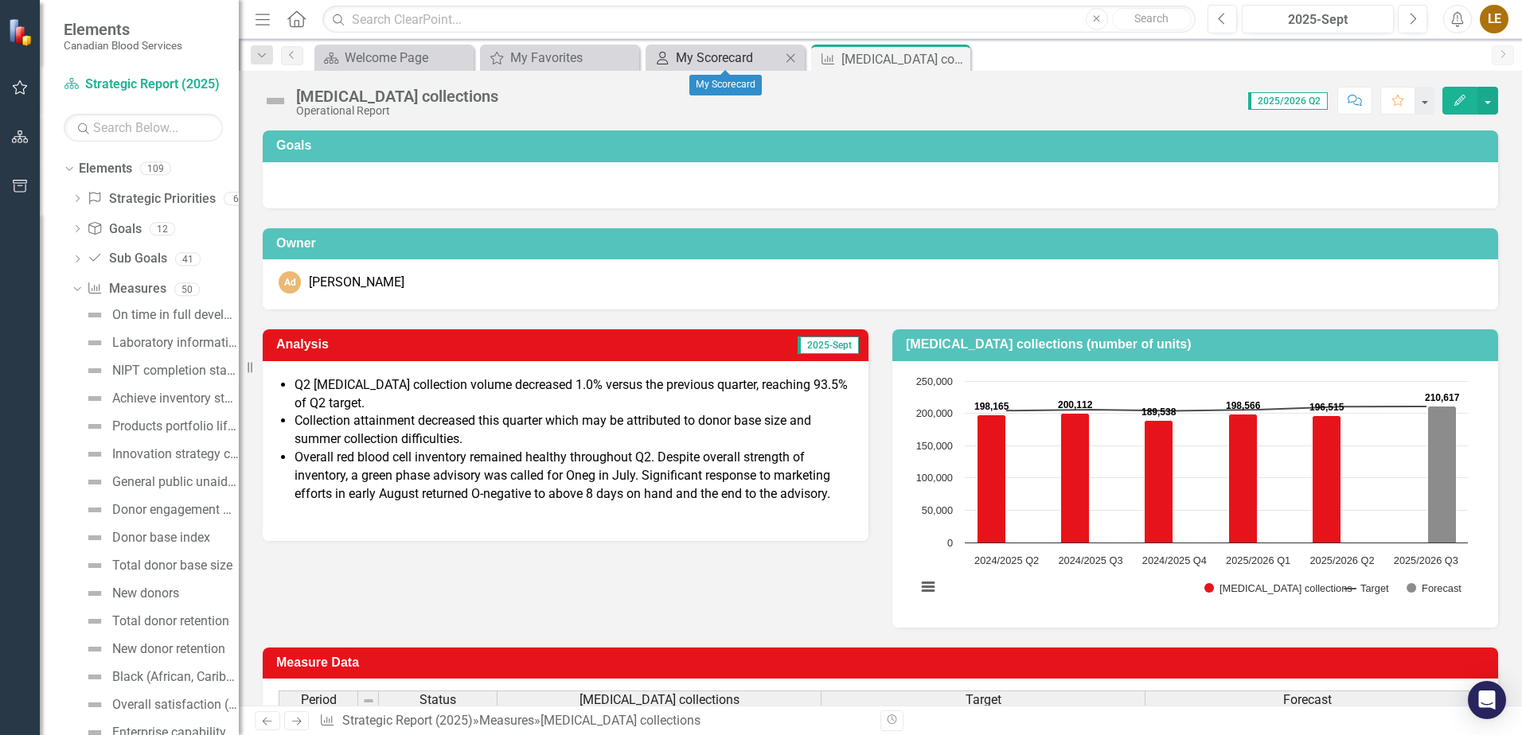
click at [749, 55] on div "My Scorecard" at bounding box center [728, 58] width 105 height 20
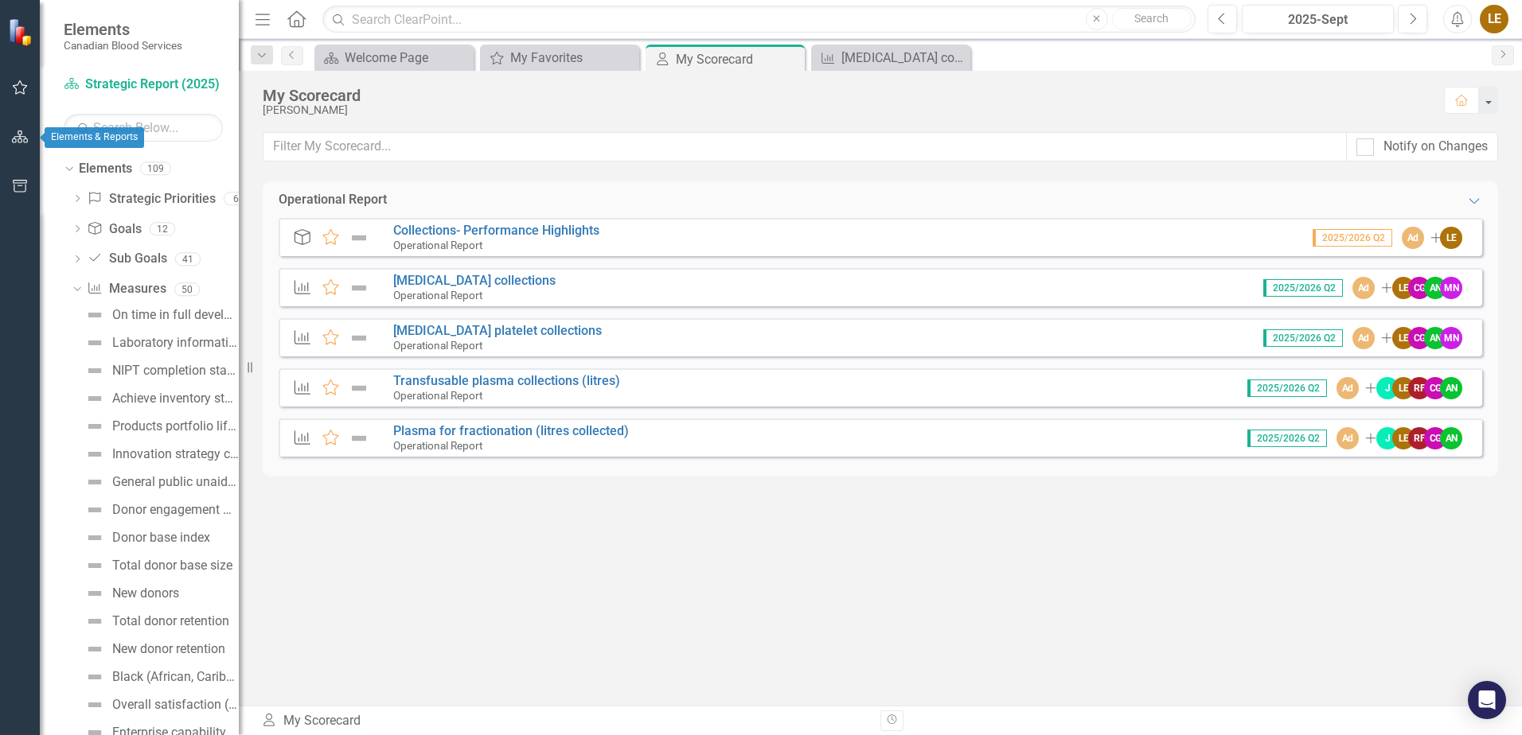
click at [17, 138] on icon "button" at bounding box center [20, 137] width 17 height 13
click at [74, 288] on icon "Dropdown" at bounding box center [75, 288] width 9 height 11
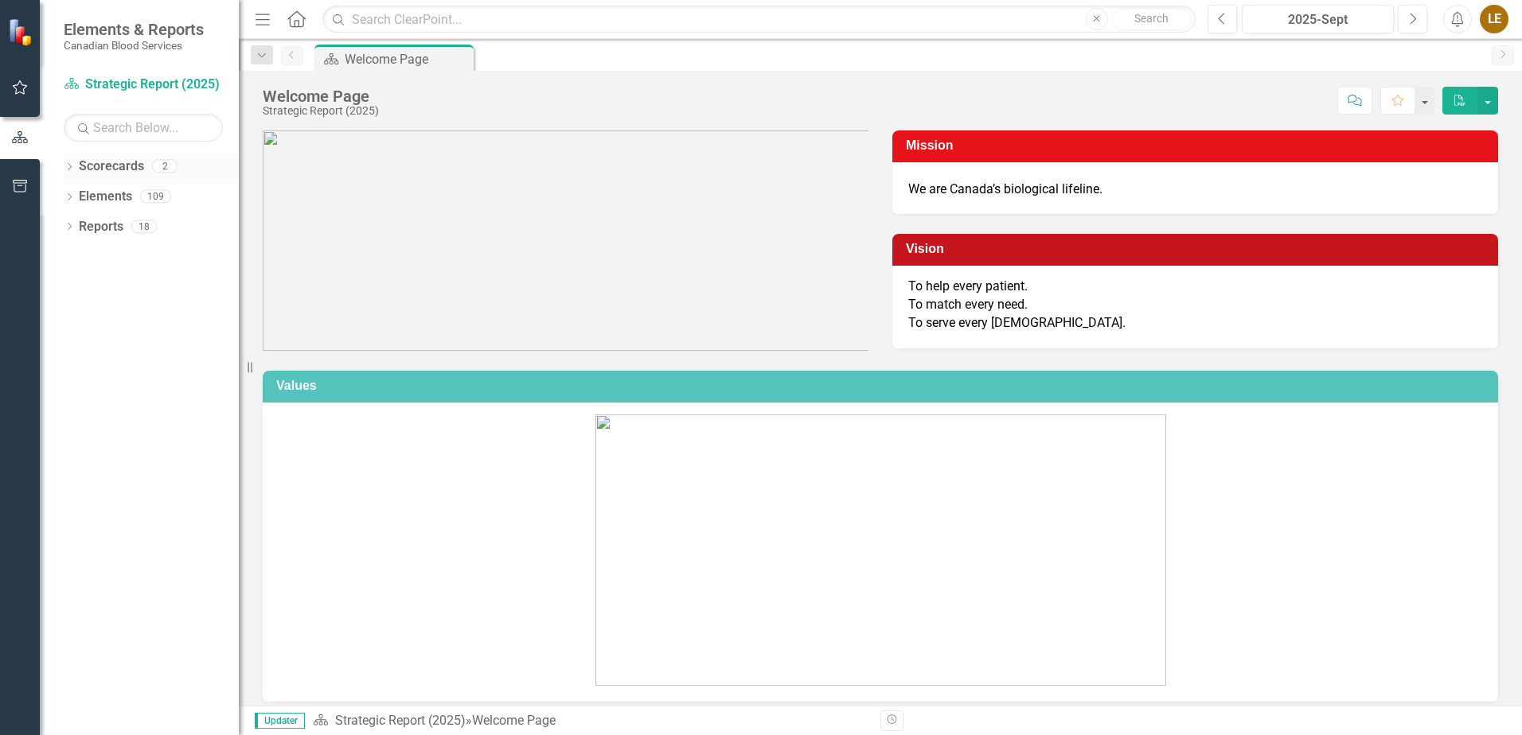
click at [65, 169] on icon "Dropdown" at bounding box center [69, 168] width 11 height 9
click at [128, 229] on link "Operational Report" at bounding box center [163, 227] width 151 height 18
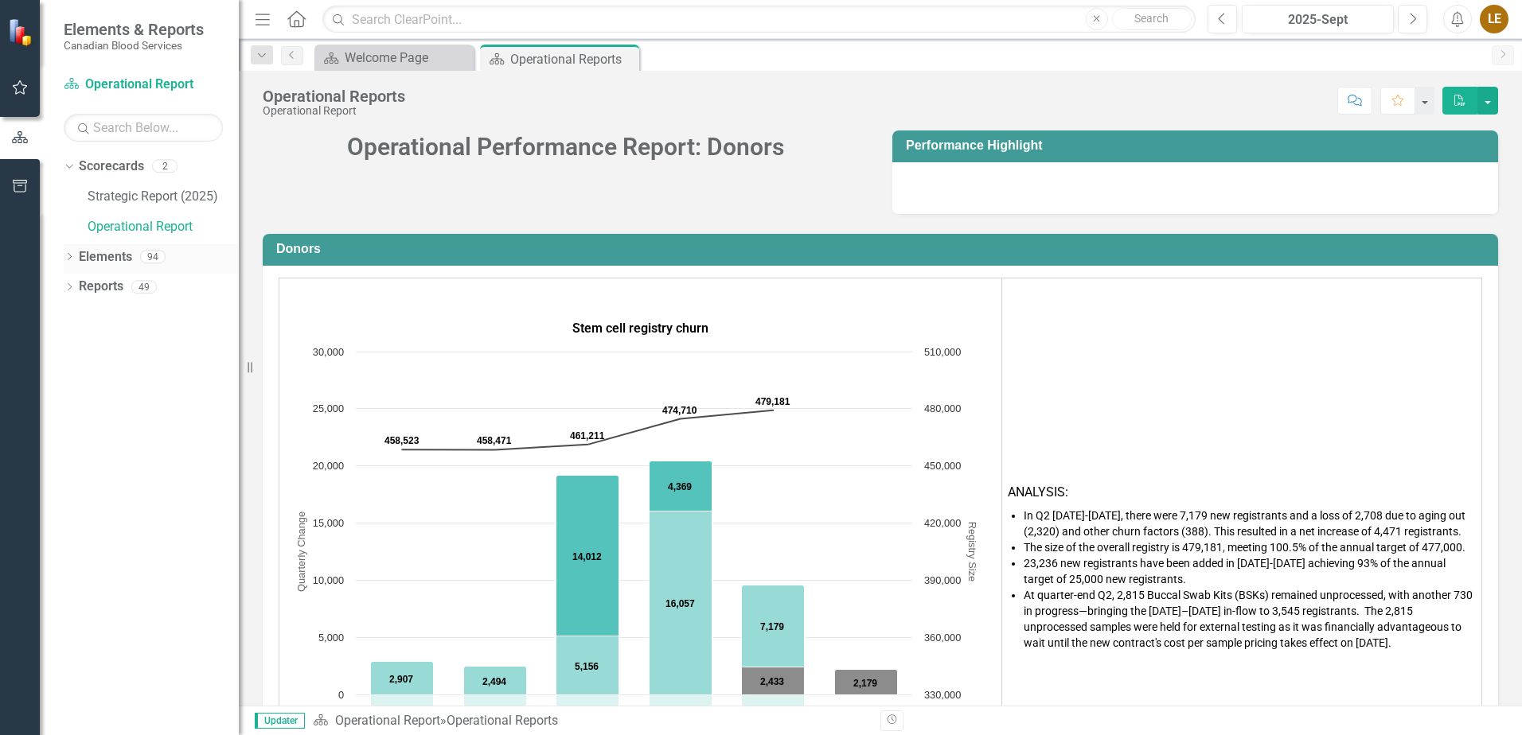
click at [72, 258] on icon "Dropdown" at bounding box center [69, 258] width 11 height 9
click at [78, 314] on icon "Dropdown" at bounding box center [77, 318] width 11 height 9
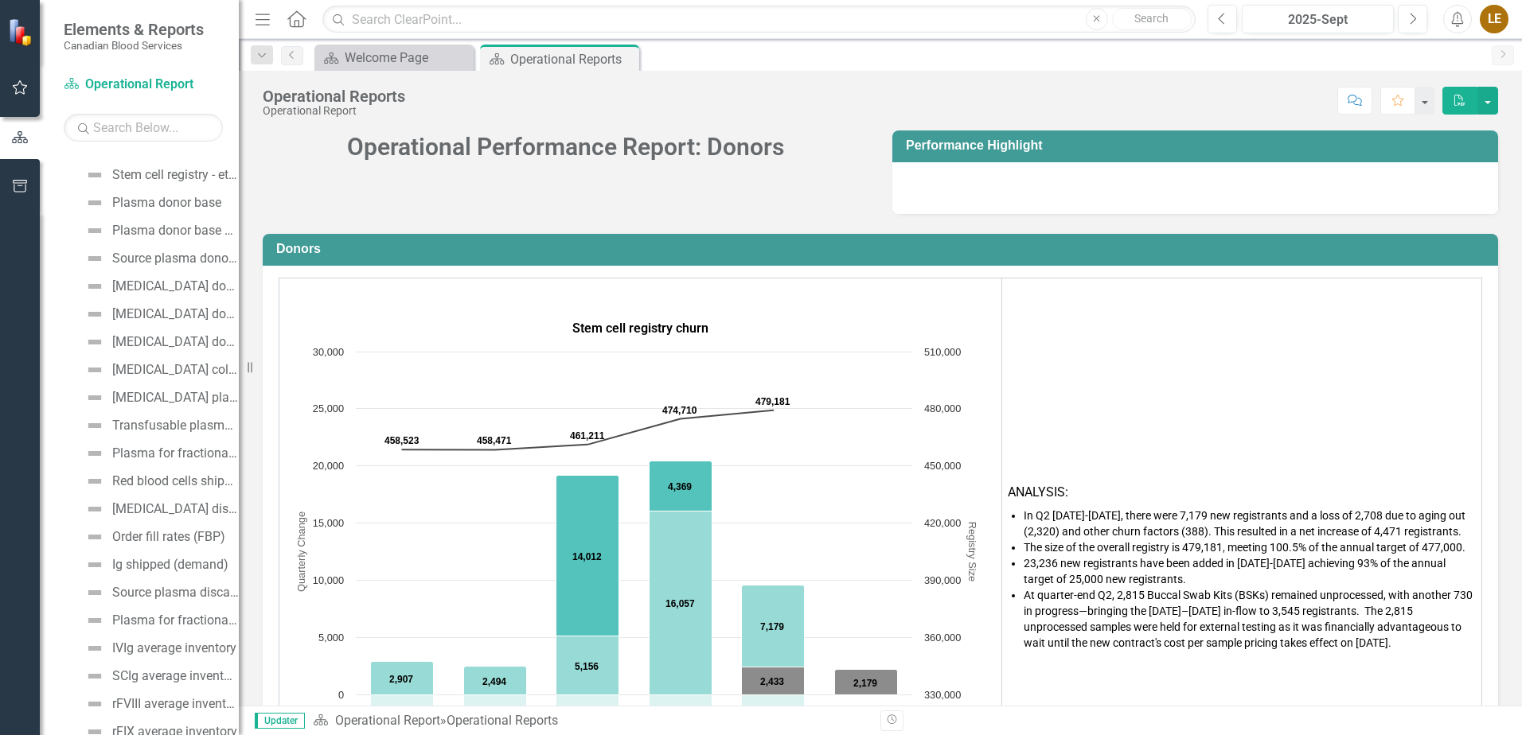
scroll to position [199, 0]
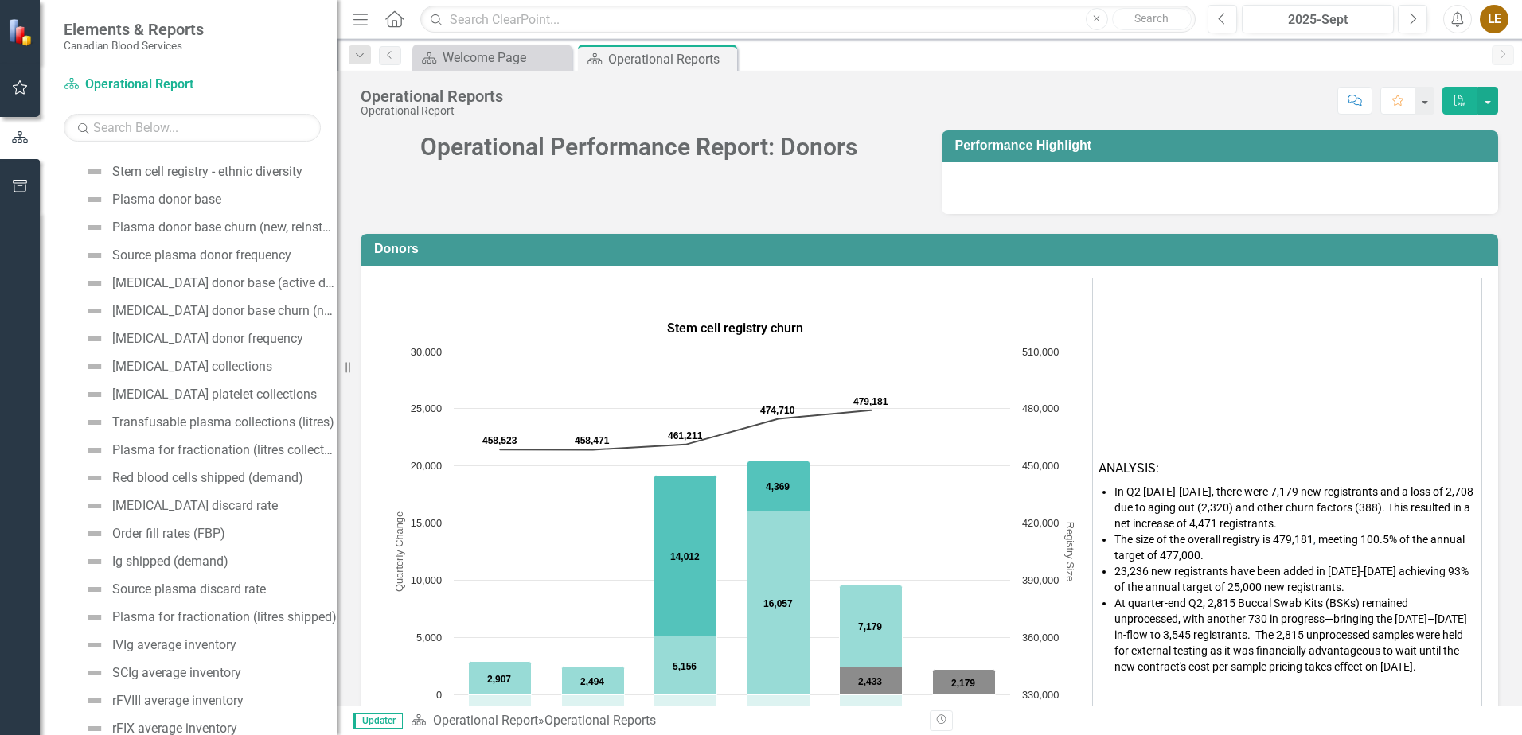
drag, startPoint x: 239, startPoint y: 314, endPoint x: 337, endPoint y: 322, distance: 98.2
click at [337, 322] on div "Resize" at bounding box center [343, 367] width 13 height 735
click at [190, 391] on div "[MEDICAL_DATA] platelet collections" at bounding box center [214, 395] width 205 height 14
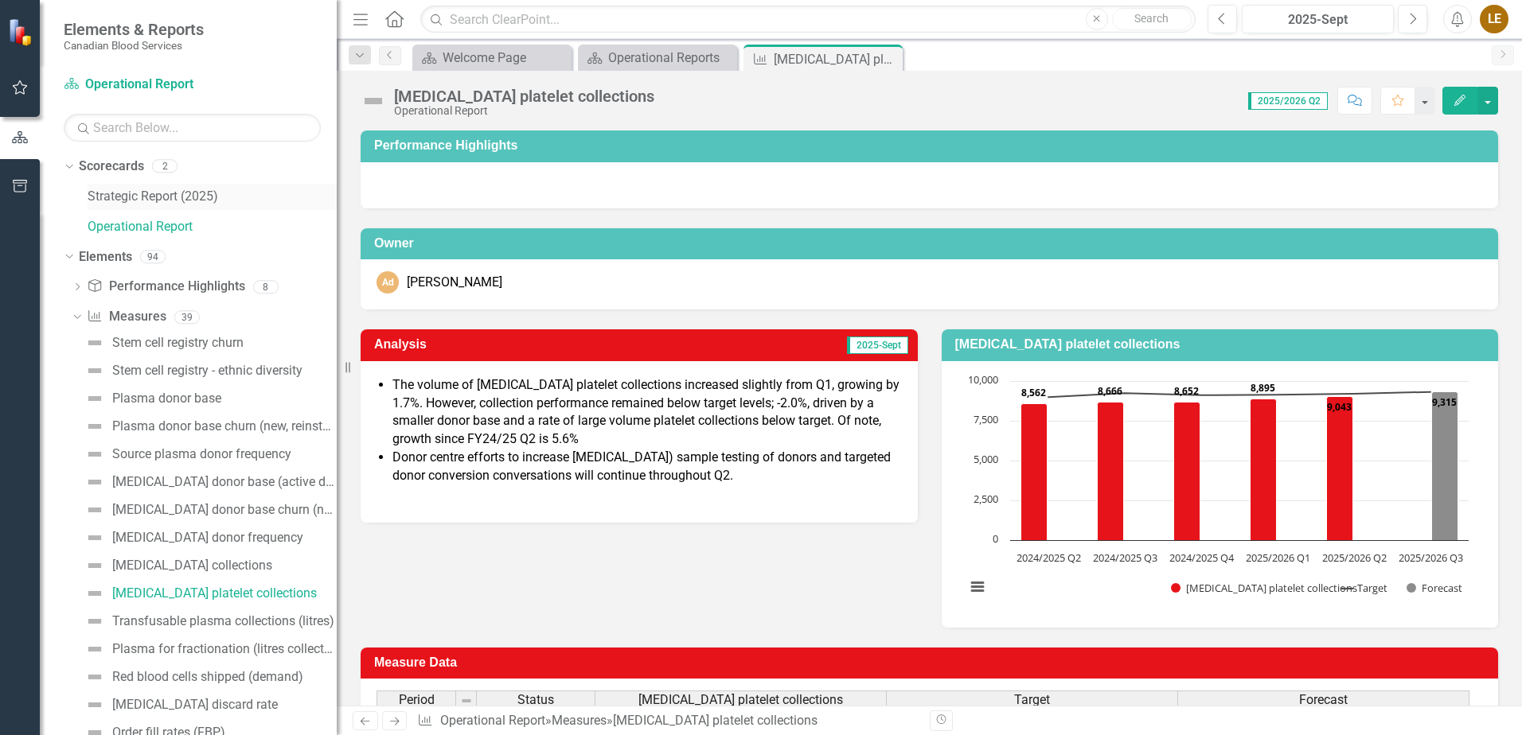
click at [148, 200] on link "Strategic Report (2025)" at bounding box center [212, 197] width 249 height 18
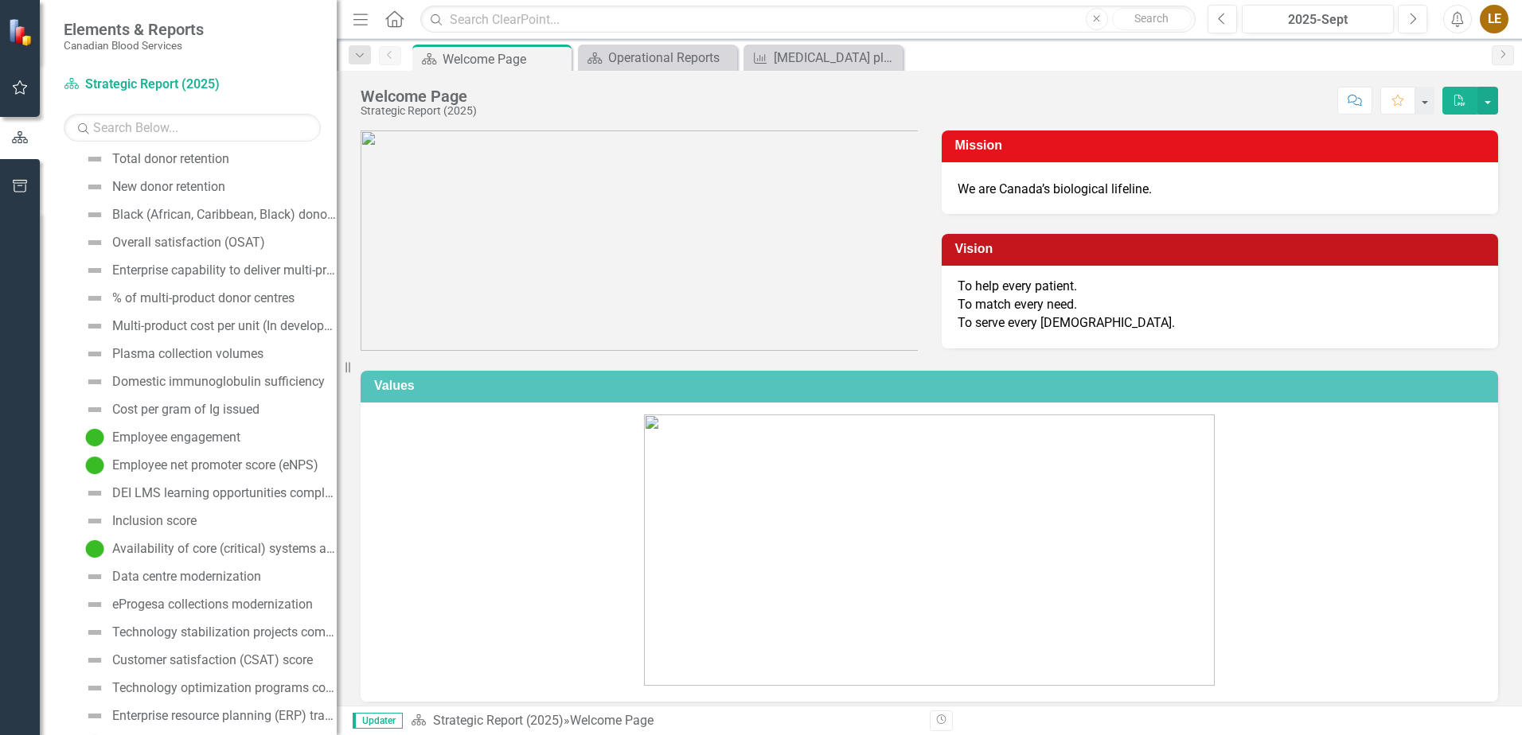
scroll to position [554, 0]
click at [232, 354] on div "Plasma collection volumes" at bounding box center [187, 351] width 151 height 14
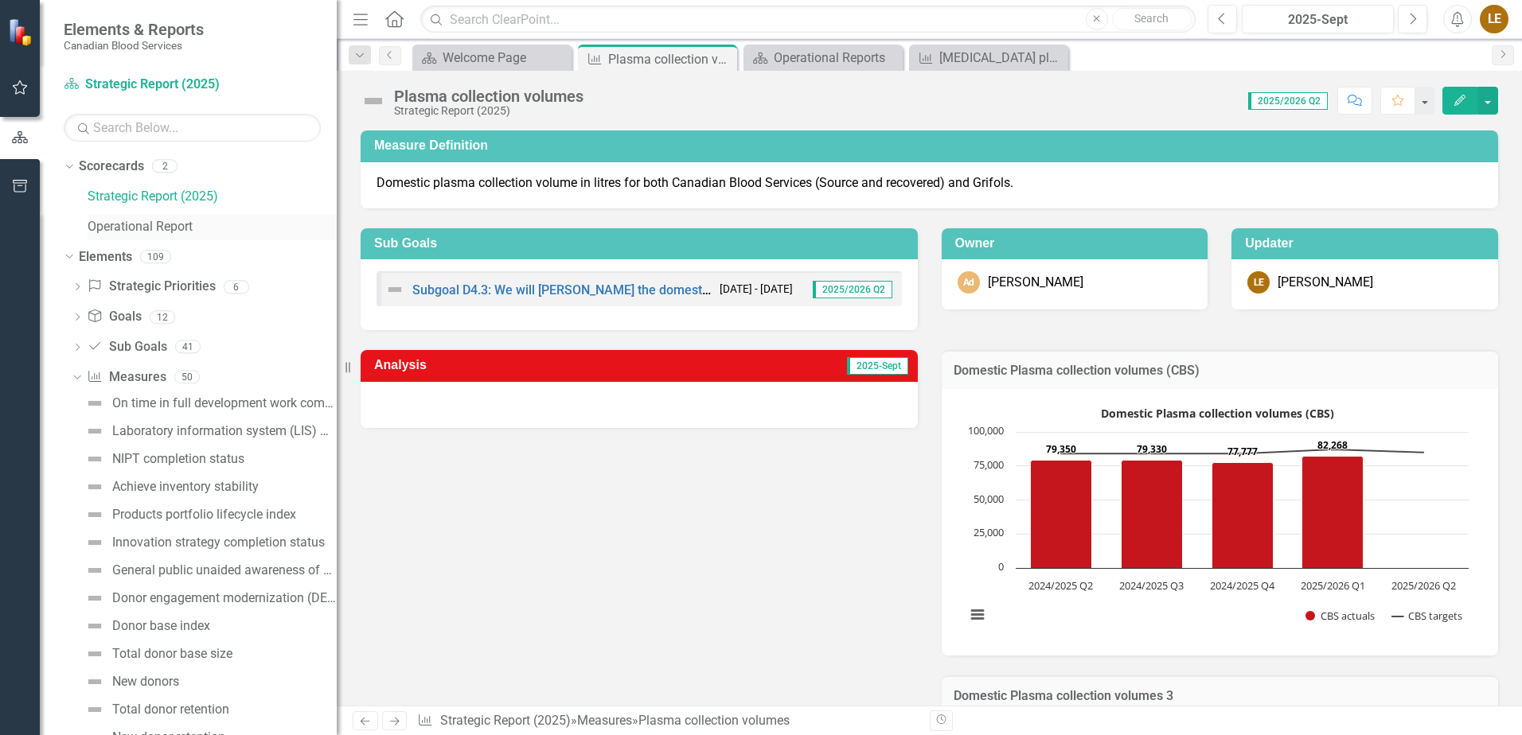
click at [176, 225] on link "Operational Report" at bounding box center [212, 227] width 249 height 18
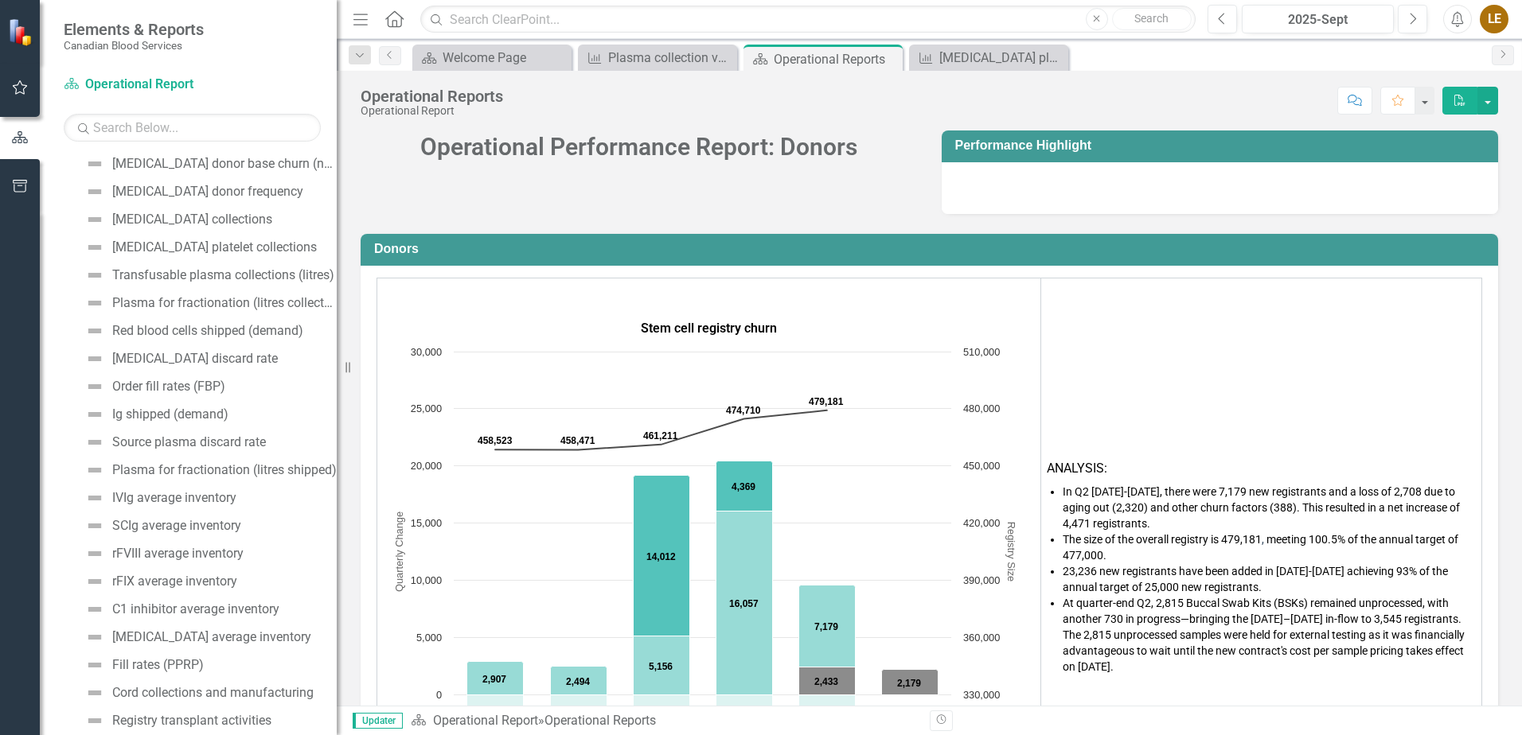
scroll to position [344, 0]
click at [205, 280] on div "Transfusable plasma collections (litres)" at bounding box center [223, 278] width 222 height 14
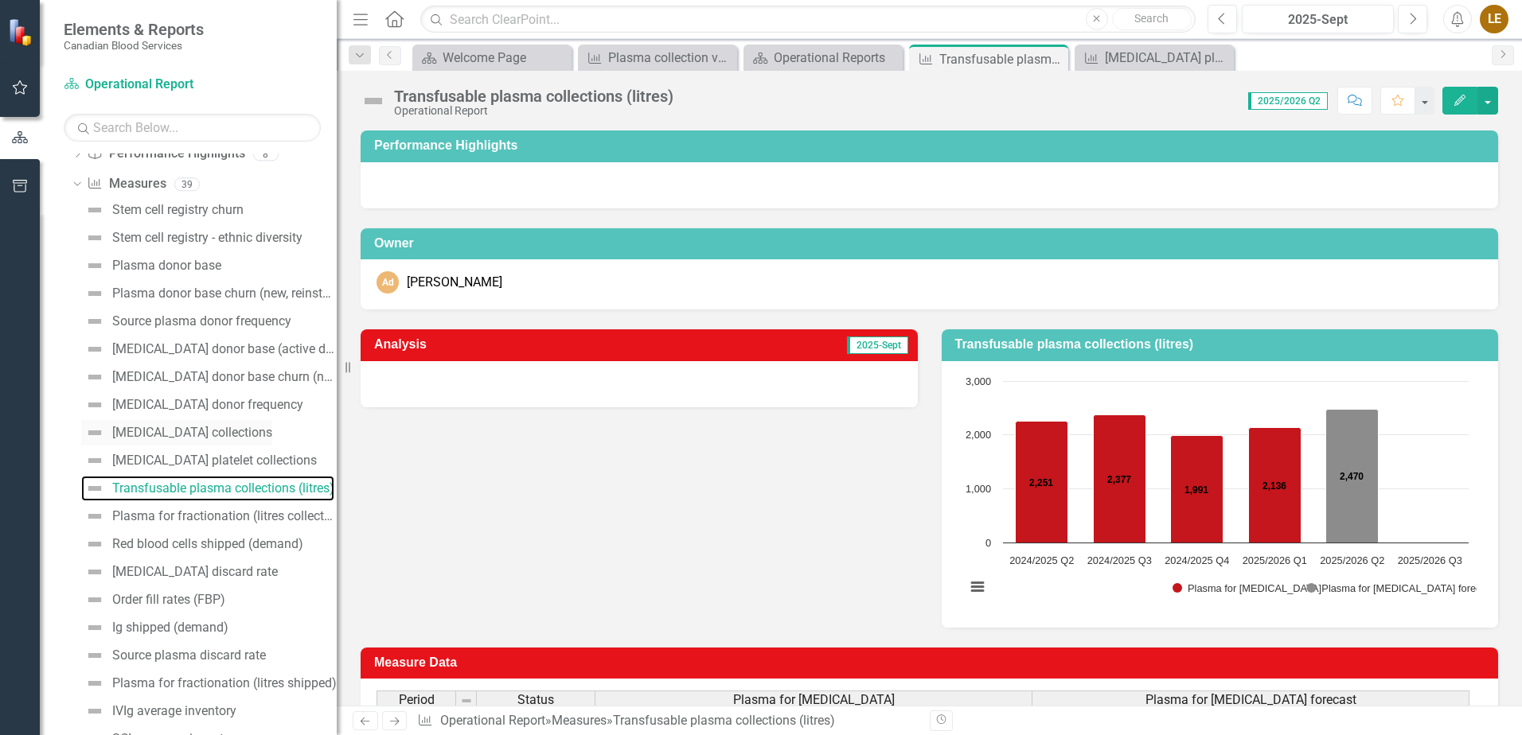
scroll to position [159, 0]
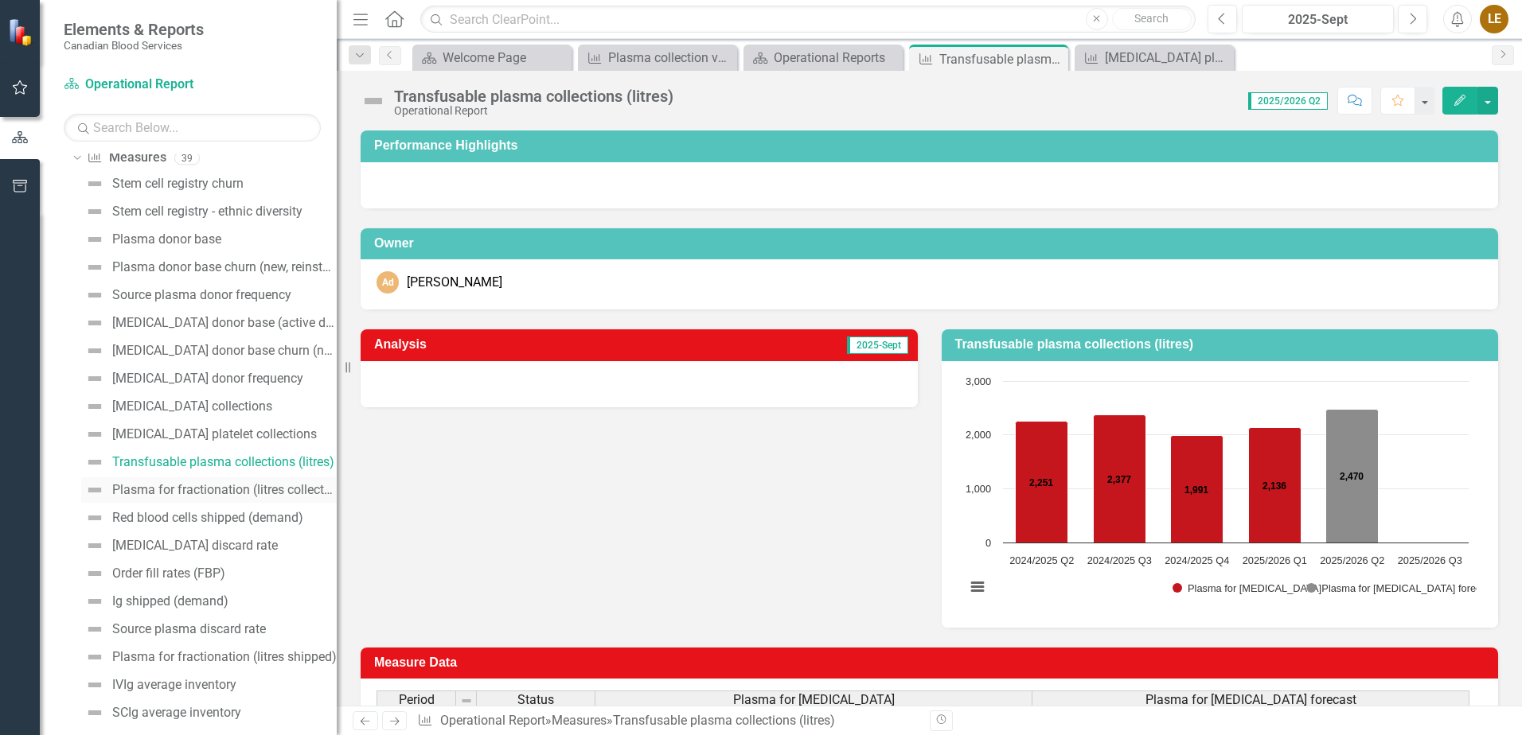
click at [181, 497] on div "Plasma for fractionation (litres collected)" at bounding box center [224, 490] width 224 height 14
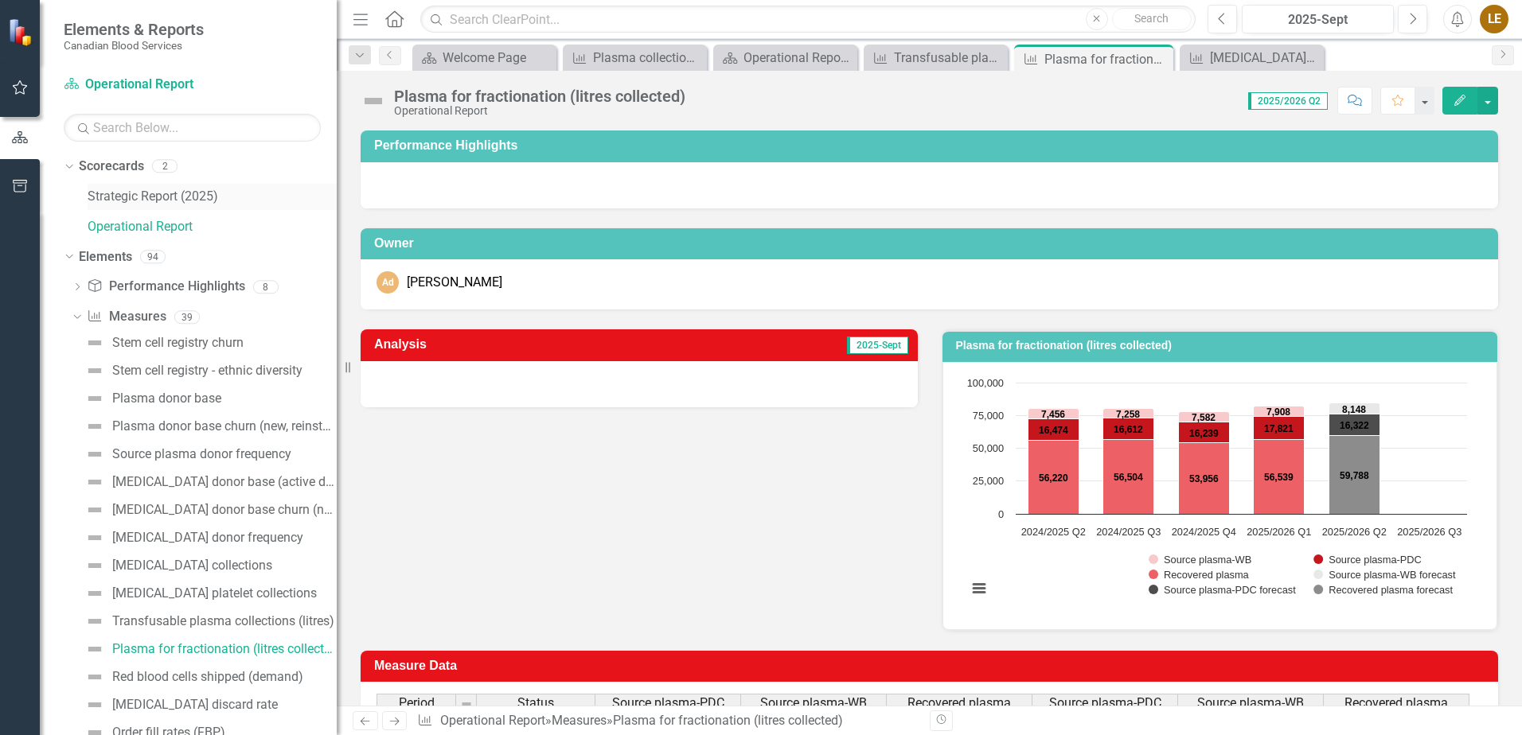
click at [142, 197] on link "Strategic Report (2025)" at bounding box center [212, 197] width 249 height 18
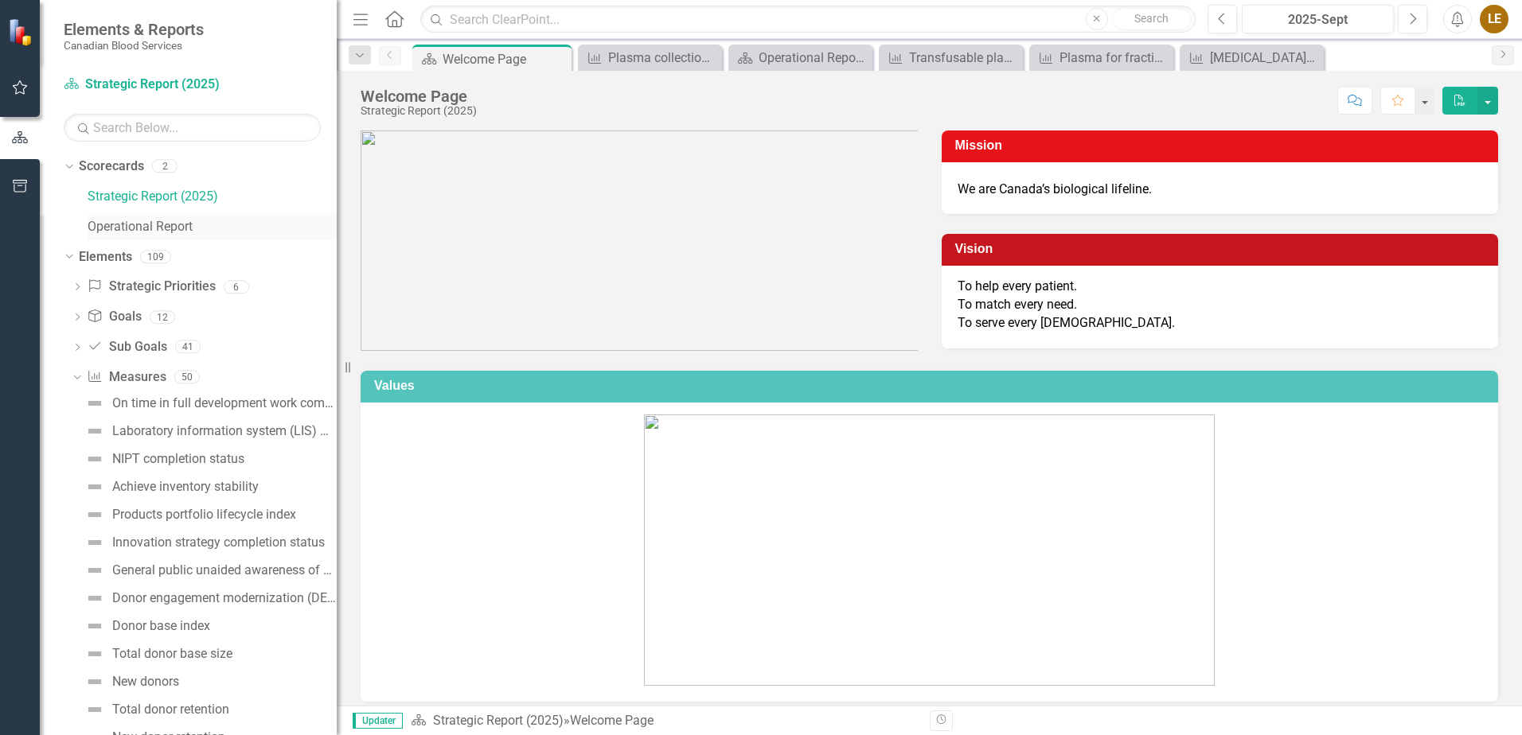
drag, startPoint x: 162, startPoint y: 224, endPoint x: 172, endPoint y: 224, distance: 10.4
click at [162, 224] on link "Operational Report" at bounding box center [212, 227] width 249 height 18
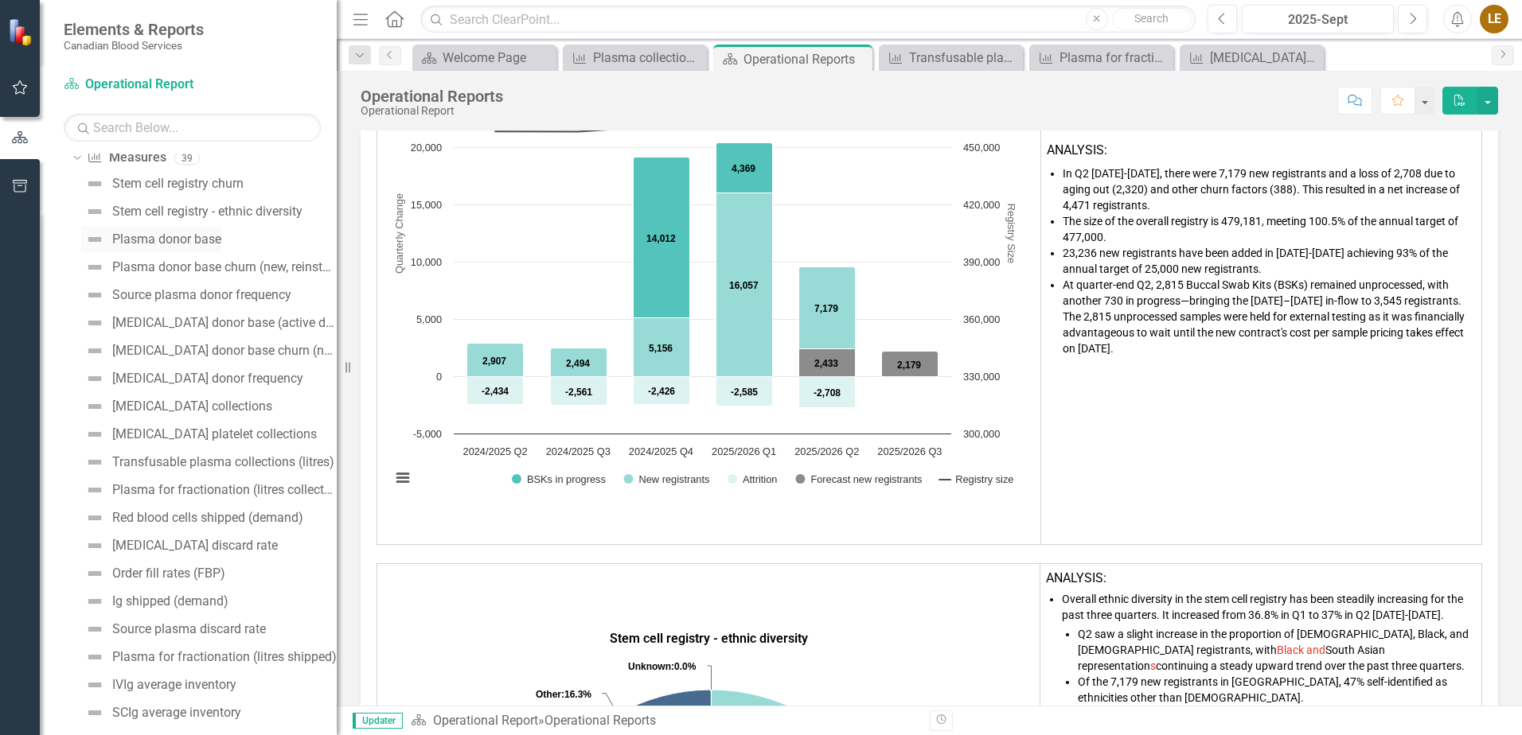
scroll to position [239, 0]
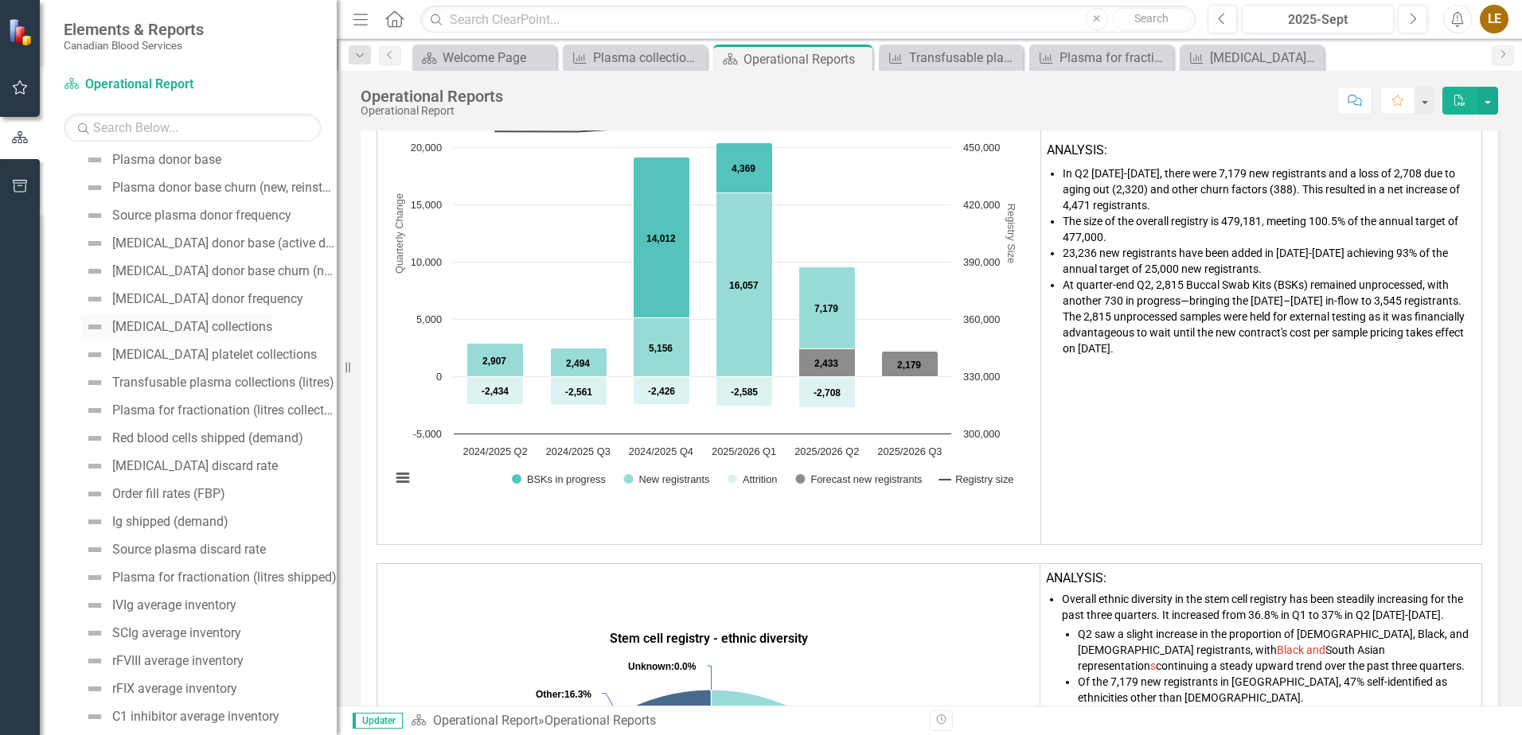
click at [188, 322] on div "[MEDICAL_DATA] collections" at bounding box center [192, 327] width 160 height 14
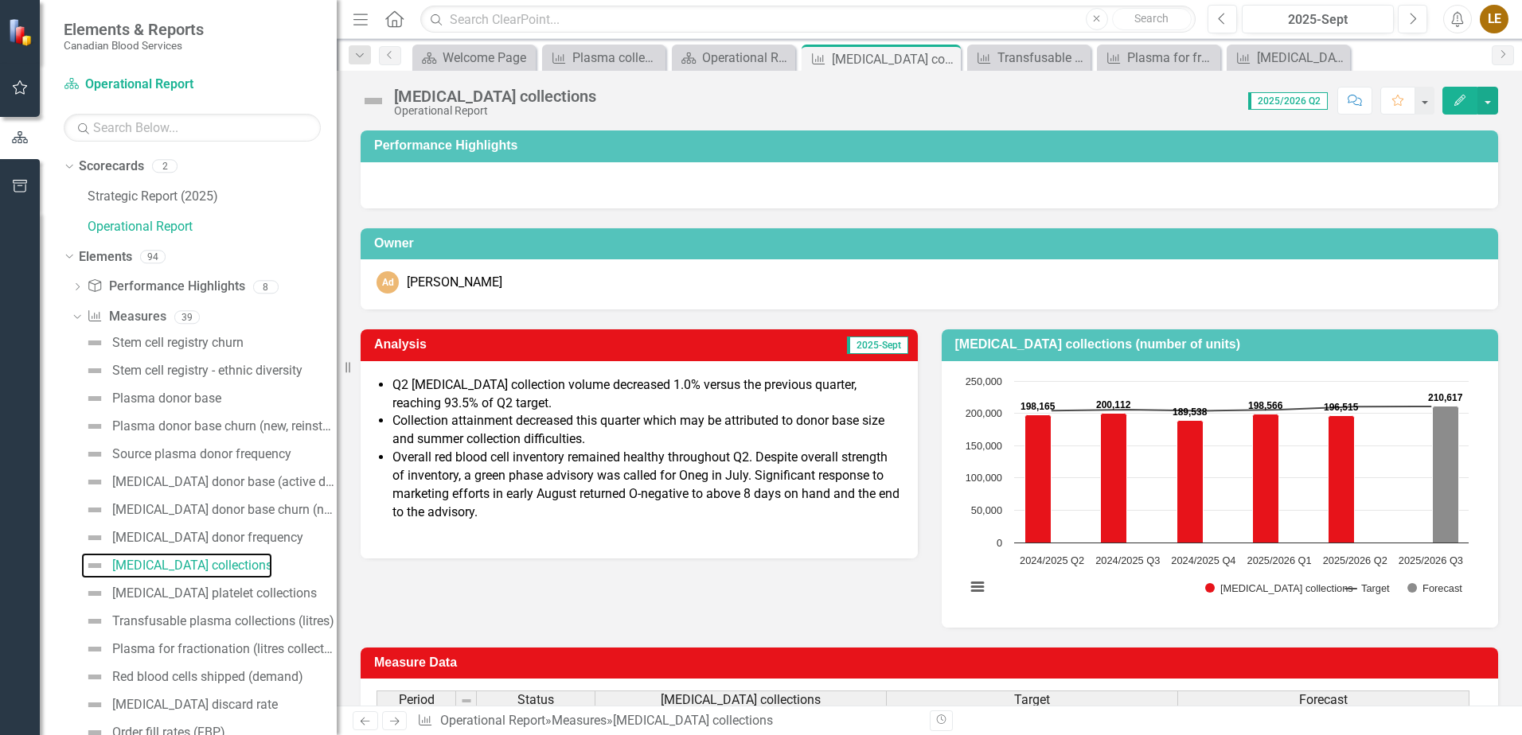
scroll to position [2, 0]
click at [188, 201] on link "Strategic Report (2025)" at bounding box center [212, 195] width 249 height 18
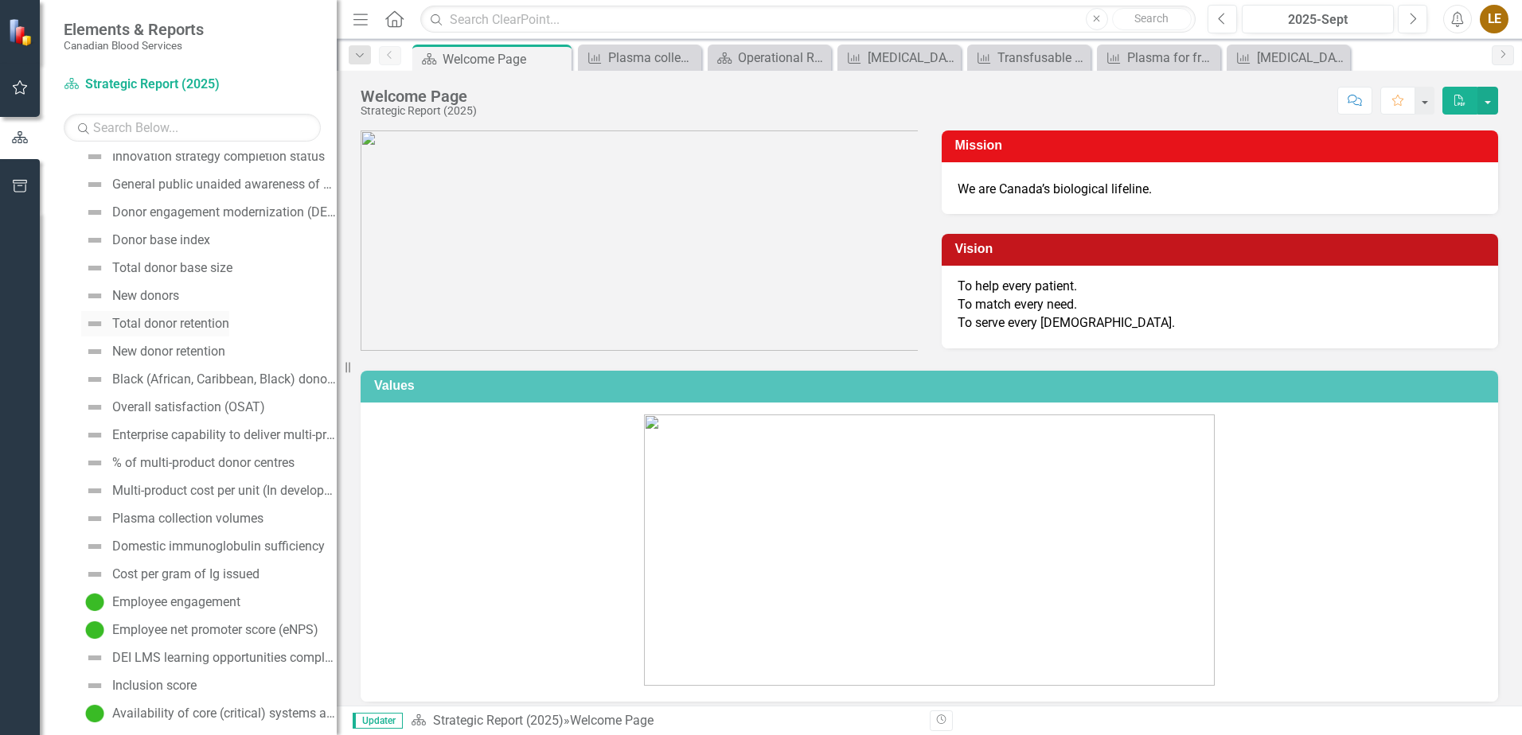
scroll to position [400, 0]
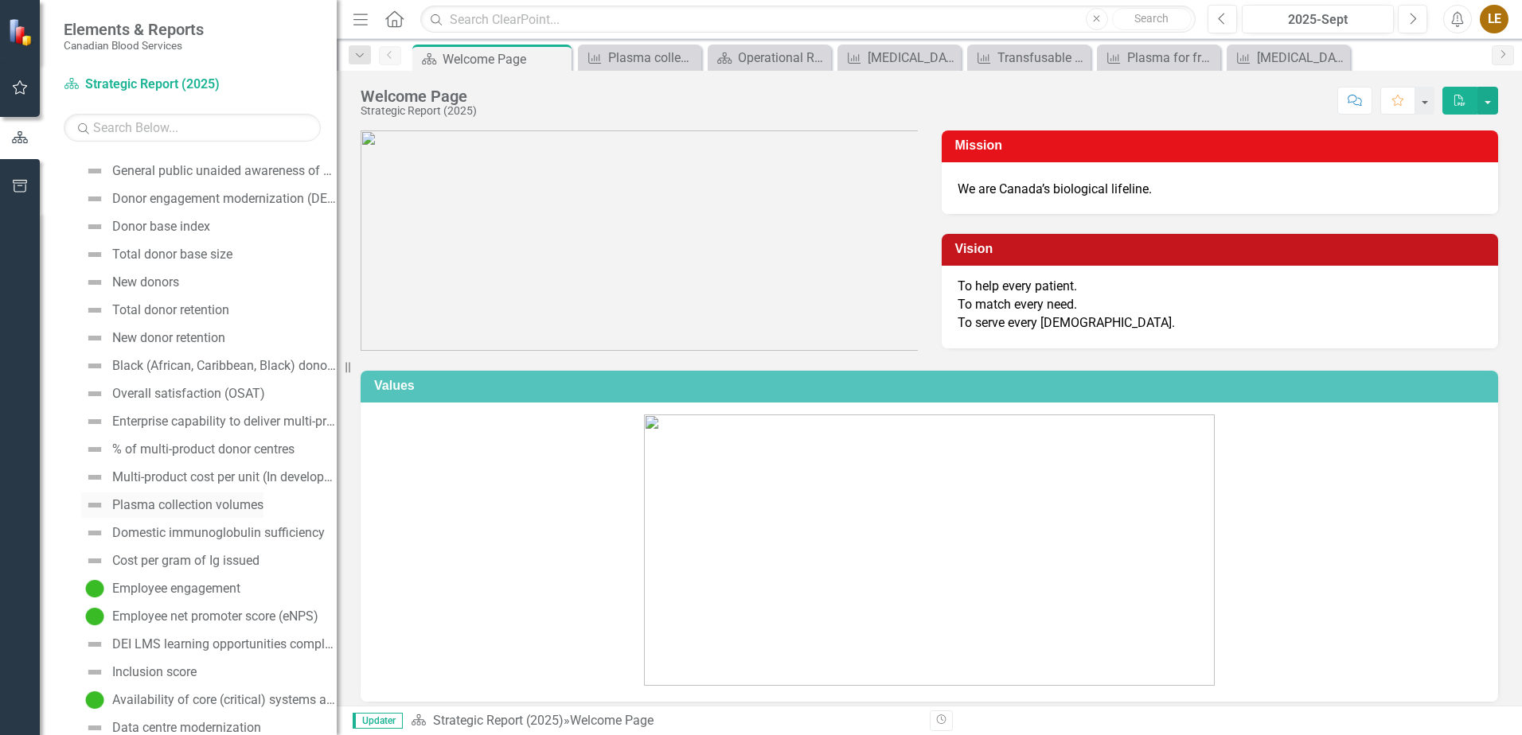
click at [227, 509] on div "Plasma collection volumes" at bounding box center [187, 505] width 151 height 14
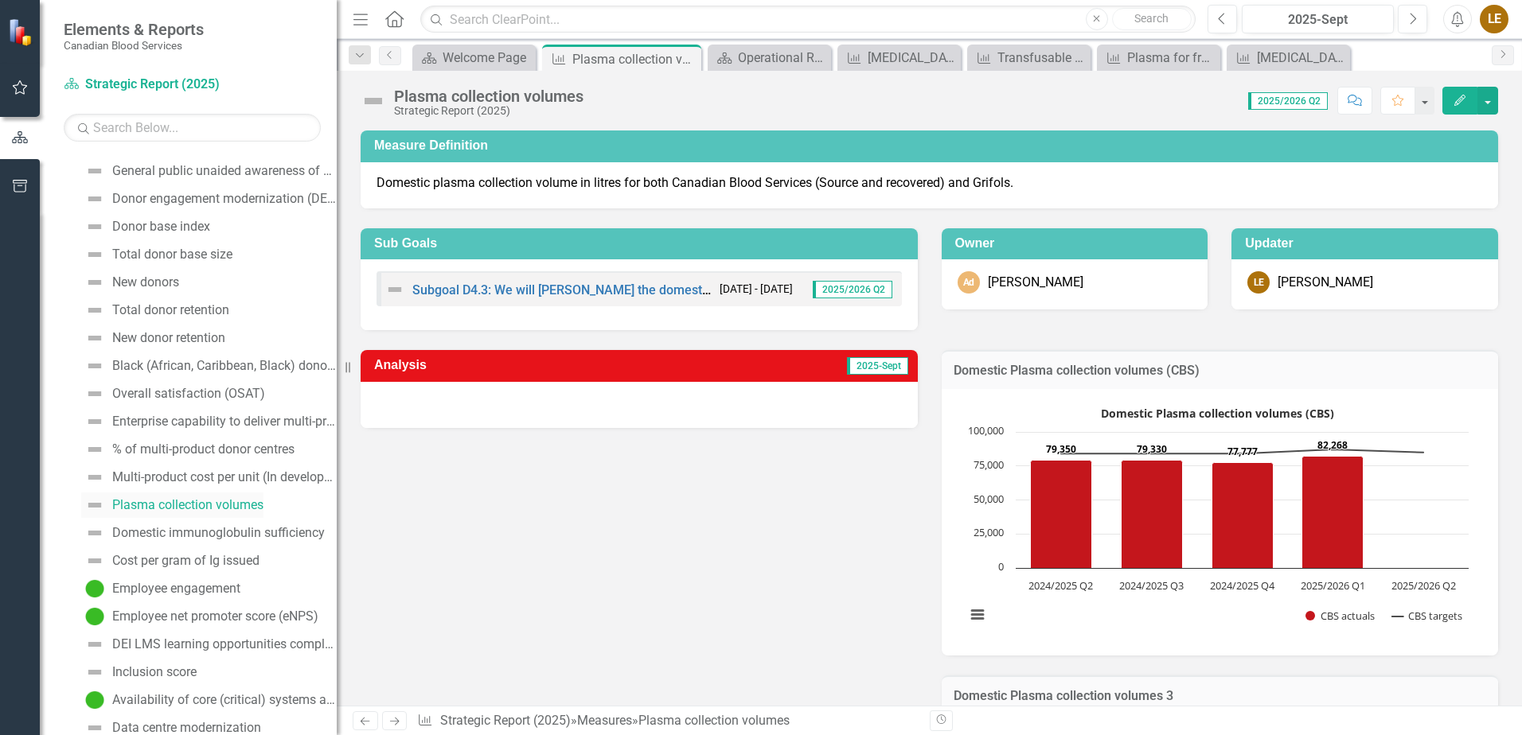
scroll to position [182, 0]
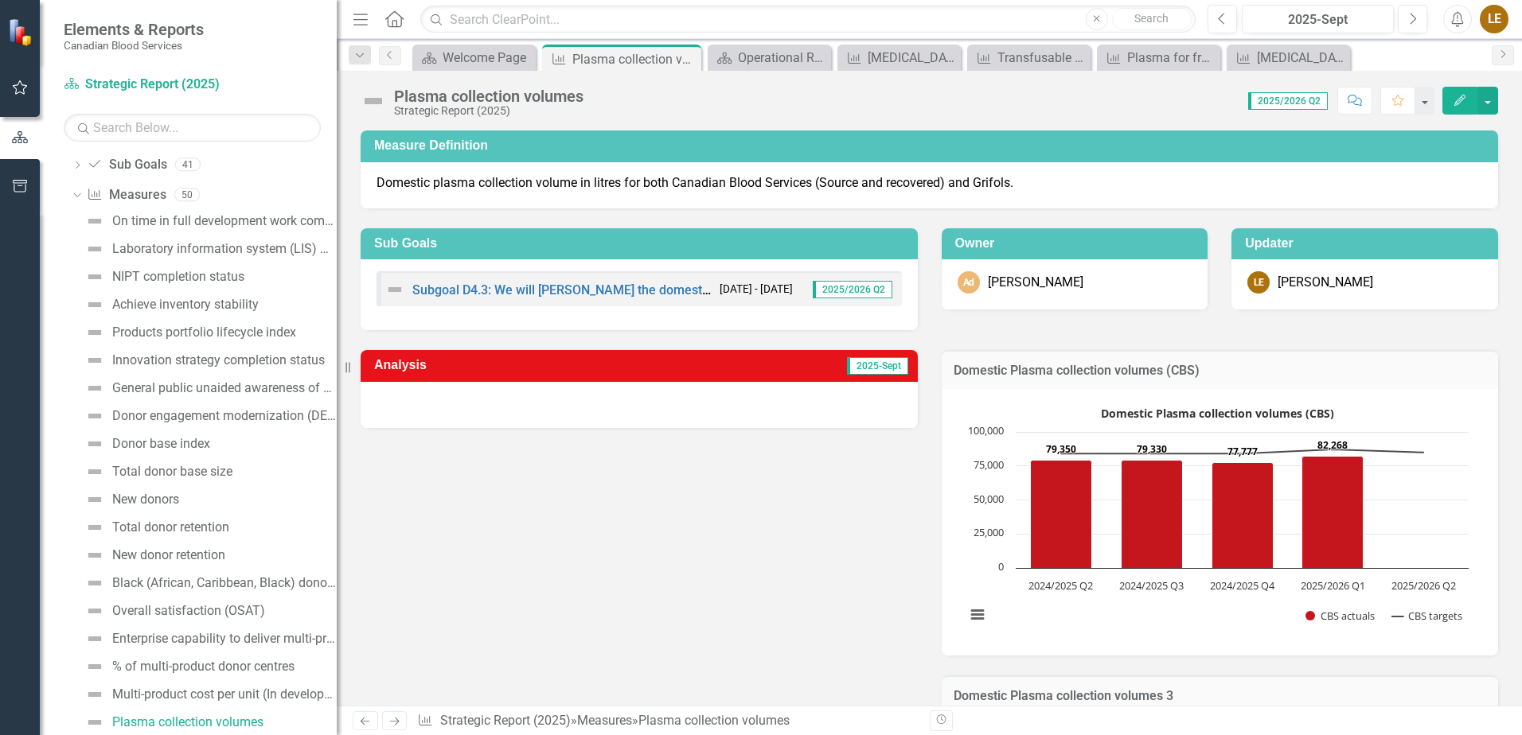
click at [1459, 97] on icon "Edit" at bounding box center [1460, 100] width 14 height 11
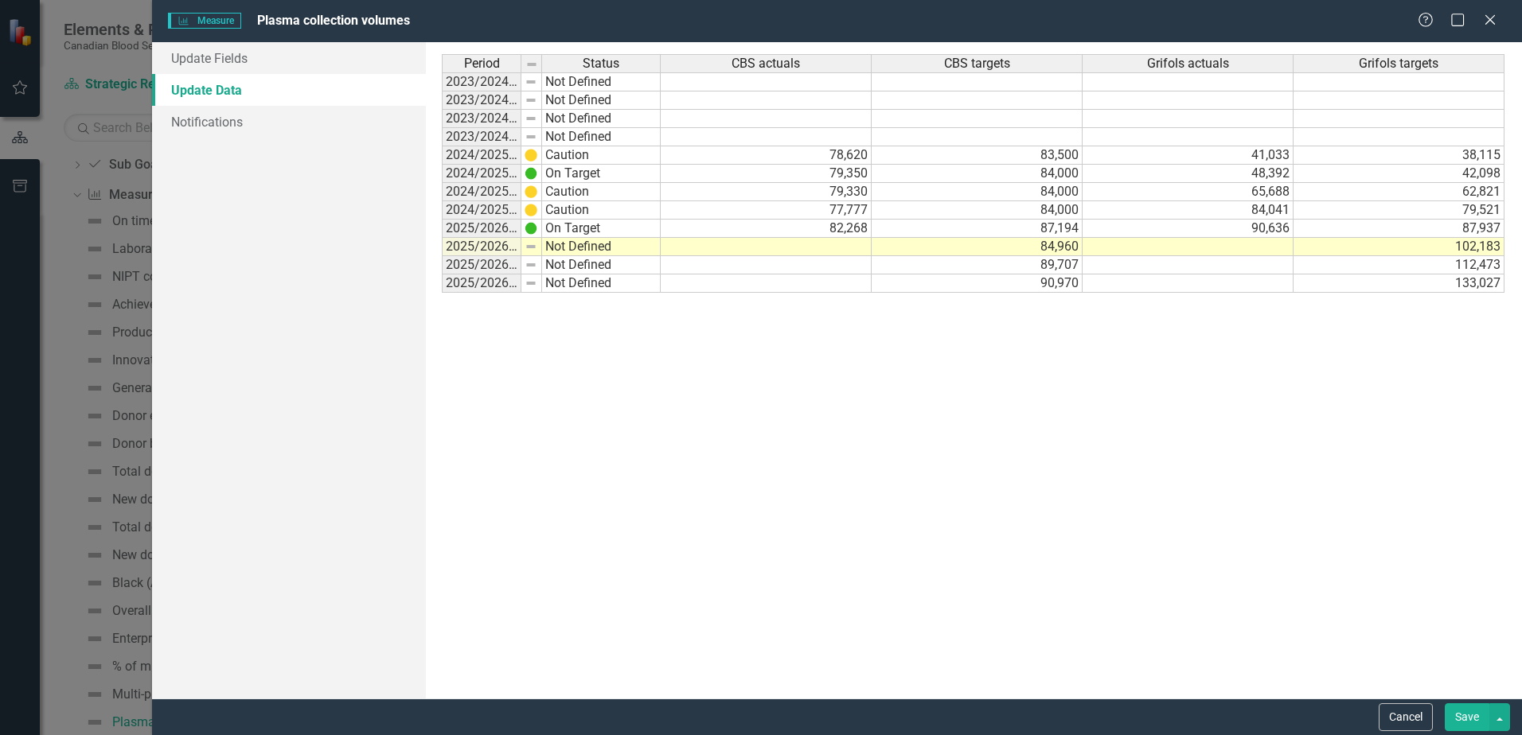
scroll to position [0, 0]
click at [841, 250] on td at bounding box center [766, 247] width 211 height 18
type textarea "80558"
click at [971, 355] on div "Period Status CBS actuals CBS targets Grifols actuals Grifols targets 2023/2024…" at bounding box center [973, 370] width 1063 height 633
click at [1472, 716] on button "Save" at bounding box center [1467, 718] width 45 height 28
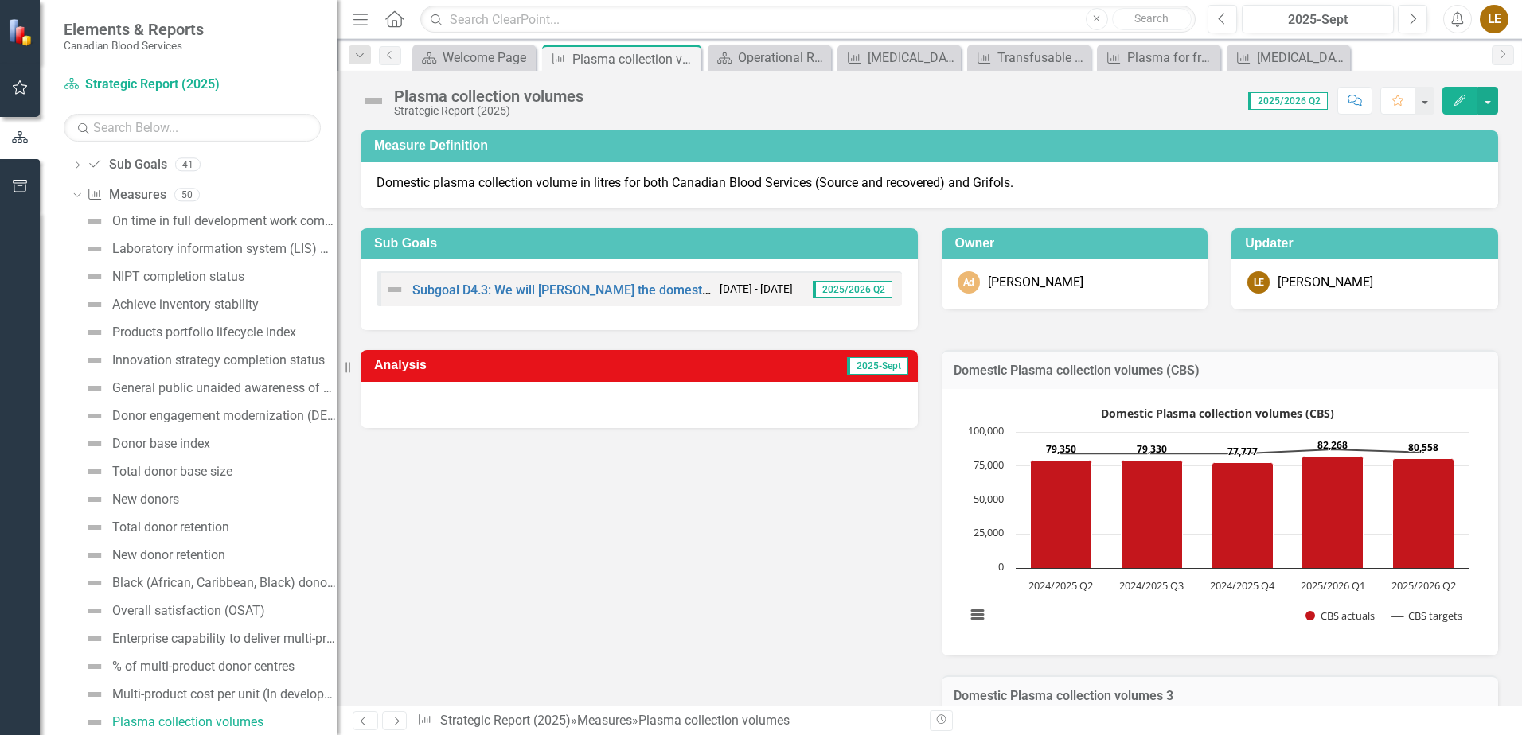
click at [1460, 95] on icon "Edit" at bounding box center [1460, 100] width 14 height 11
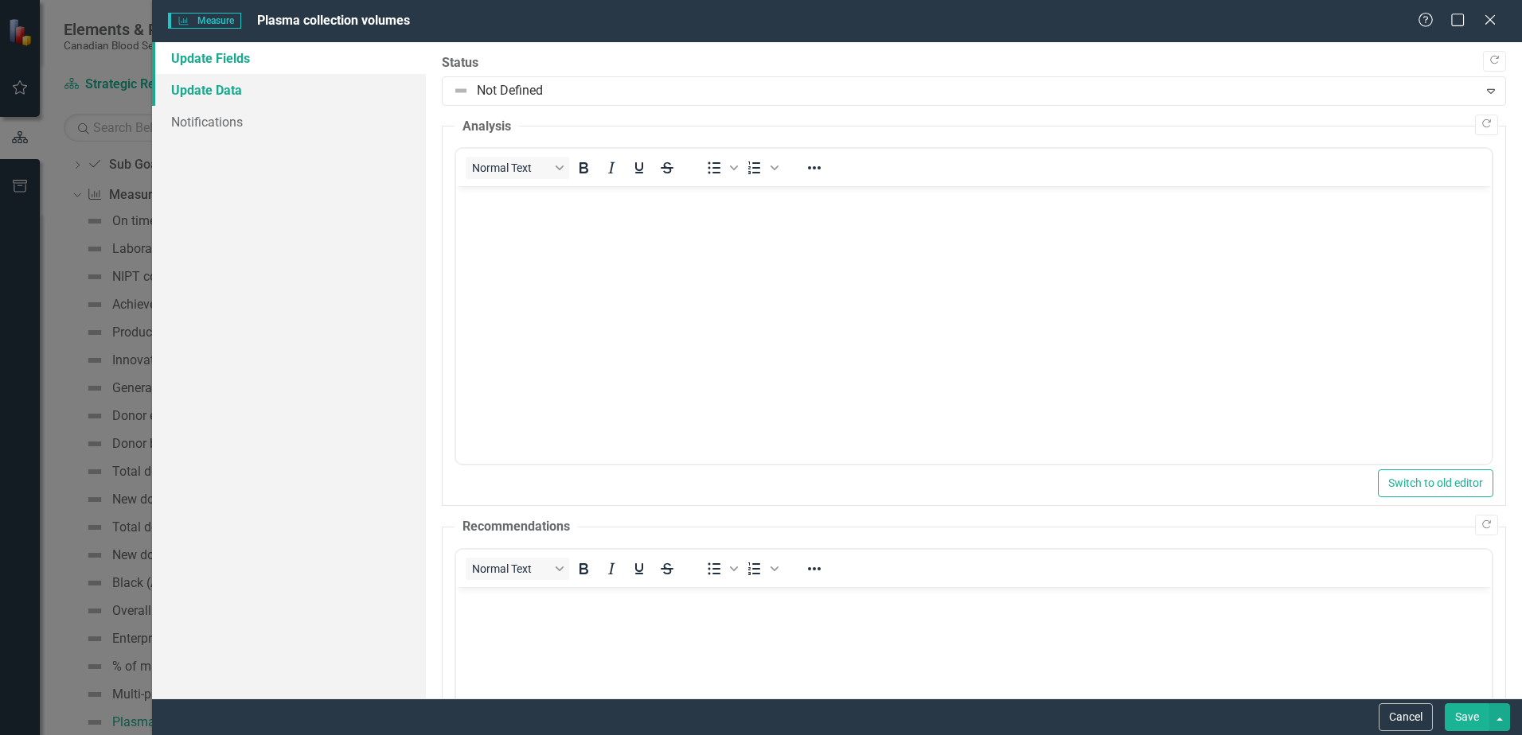
click at [207, 91] on link "Update Data" at bounding box center [289, 90] width 274 height 32
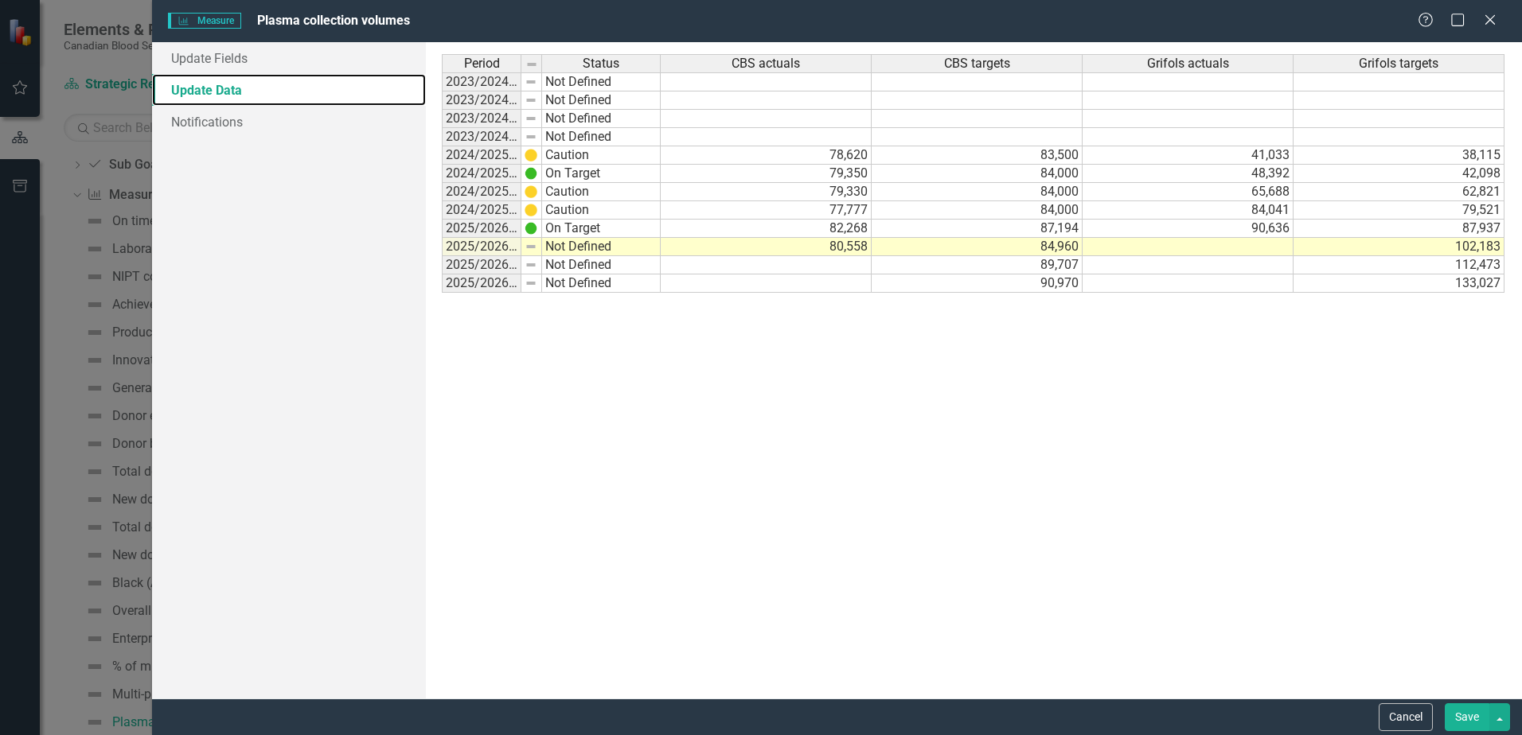
click at [1032, 479] on div "Period Status CBS actuals CBS targets Grifols actuals Grifols targets 2023/2024…" at bounding box center [973, 370] width 1063 height 633
click at [1009, 271] on td "89,707" at bounding box center [977, 265] width 211 height 18
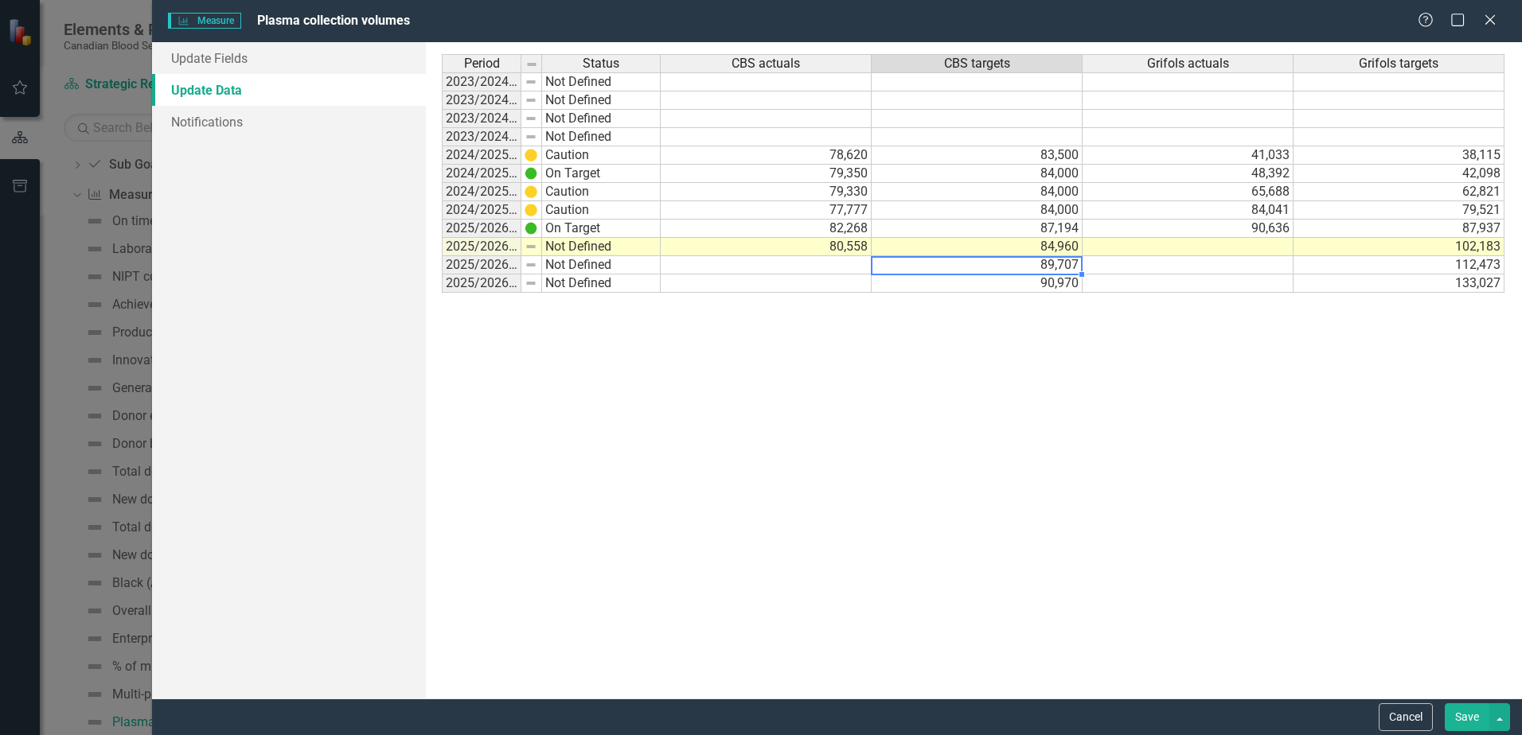
click at [1030, 327] on div "Period Status CBS actuals CBS targets Grifols actuals Grifols targets 2023/2024…" at bounding box center [973, 370] width 1063 height 633
click at [1467, 718] on button "Save" at bounding box center [1467, 718] width 45 height 28
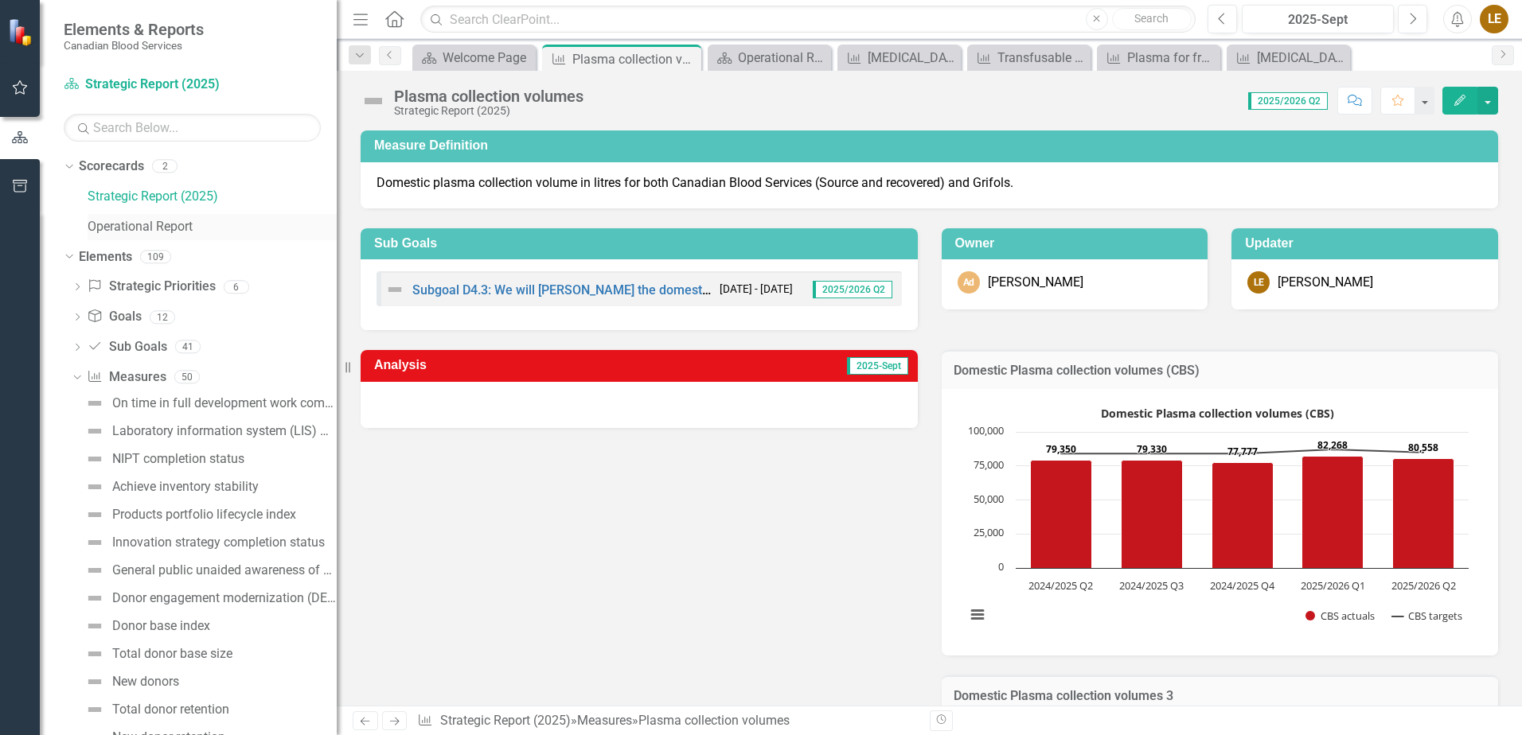
click at [164, 227] on link "Operational Report" at bounding box center [212, 227] width 249 height 18
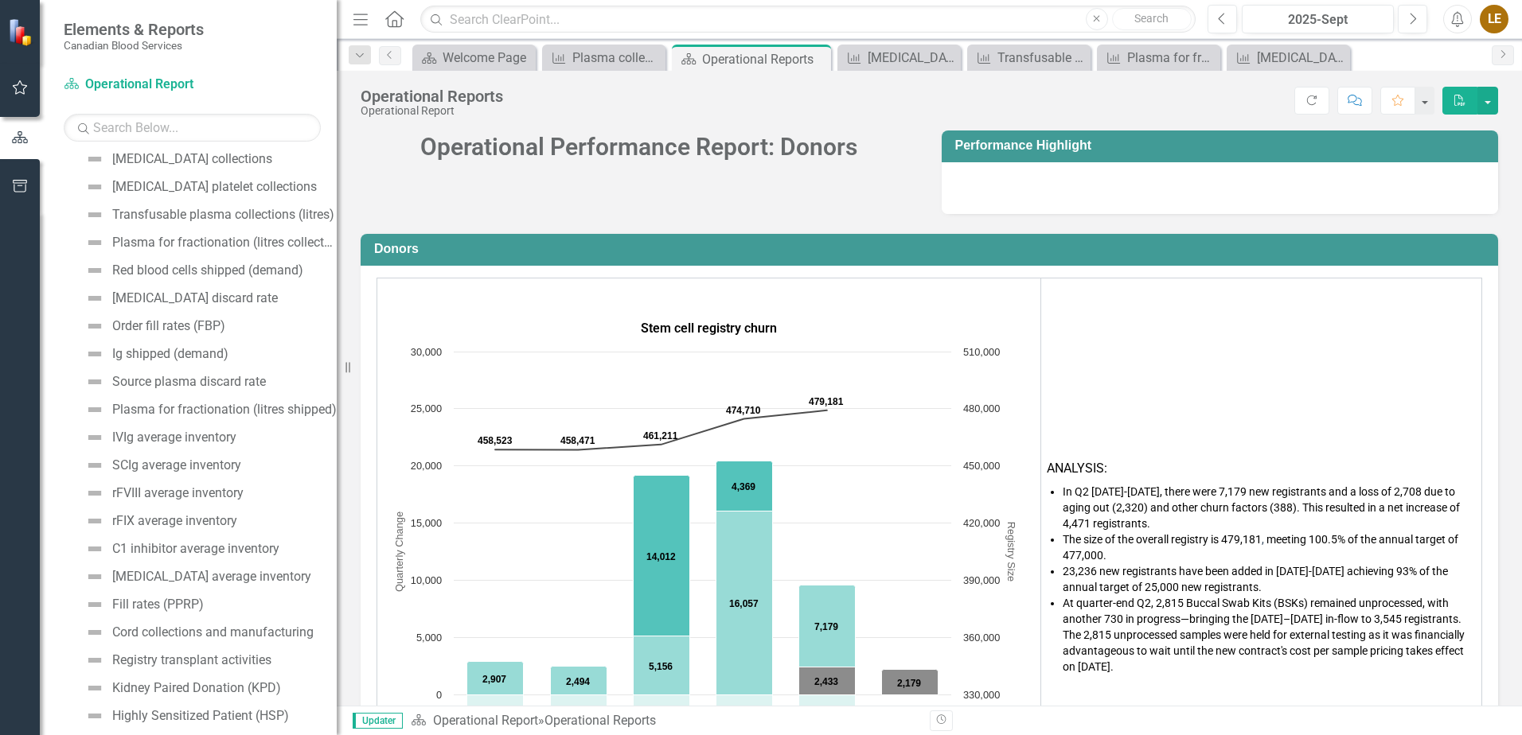
scroll to position [408, 0]
click at [941, 29] on input "text" at bounding box center [807, 20] width 775 height 28
